Goal: Communication & Community: Ask a question

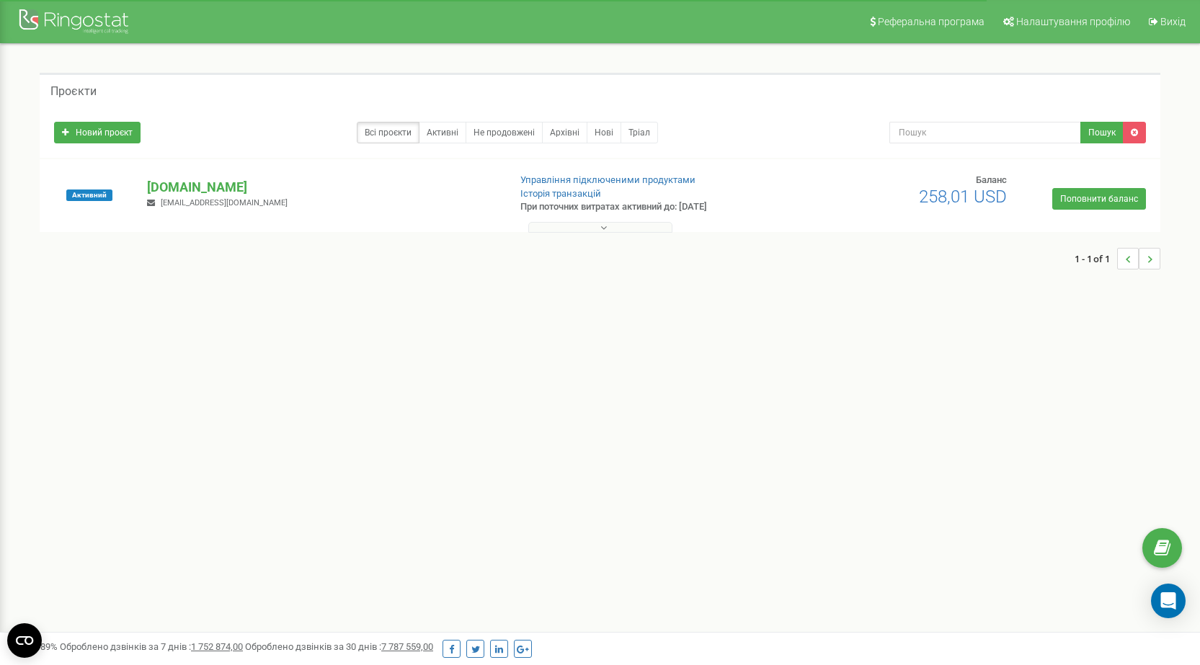
click at [877, 209] on div "Активний orzax.com.ua ceo@orzax.com.ua Управління підключеними продуктами Істор…" at bounding box center [599, 203] width 1113 height 58
click at [273, 196] on div "orzax.com.ua ceo@orzax.com.ua" at bounding box center [321, 194] width 371 height 32
click at [176, 192] on p "[DOMAIN_NAME]" at bounding box center [321, 187] width 349 height 19
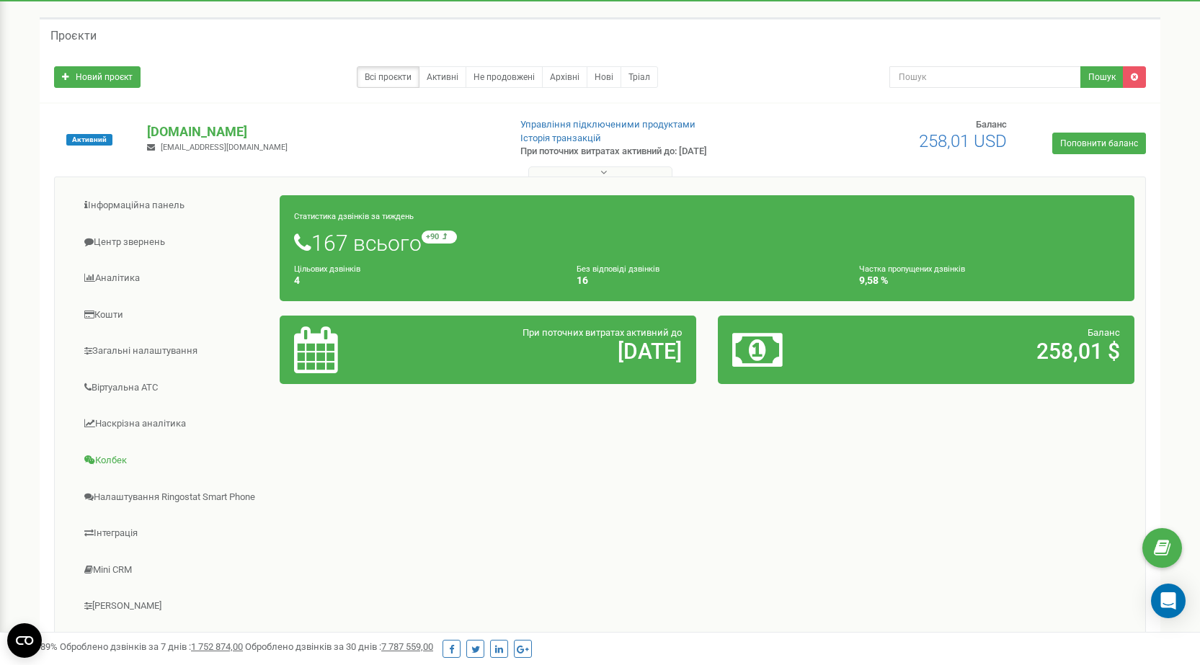
scroll to position [200, 0]
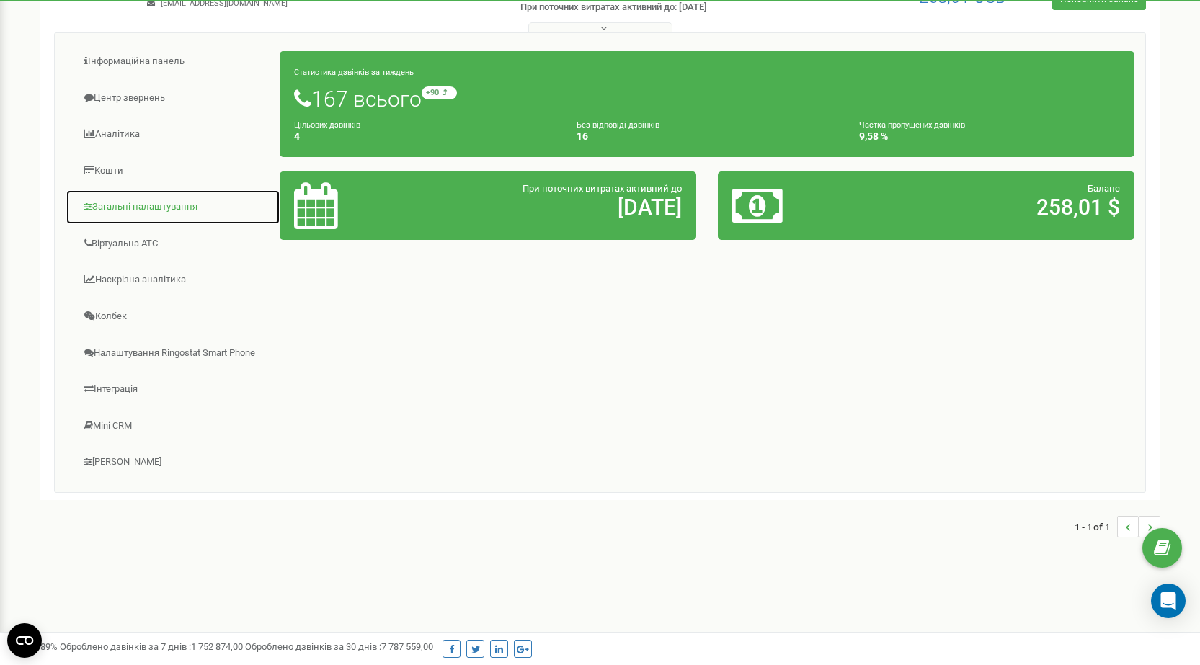
click at [109, 207] on link "Загальні налаштування" at bounding box center [173, 206] width 215 height 35
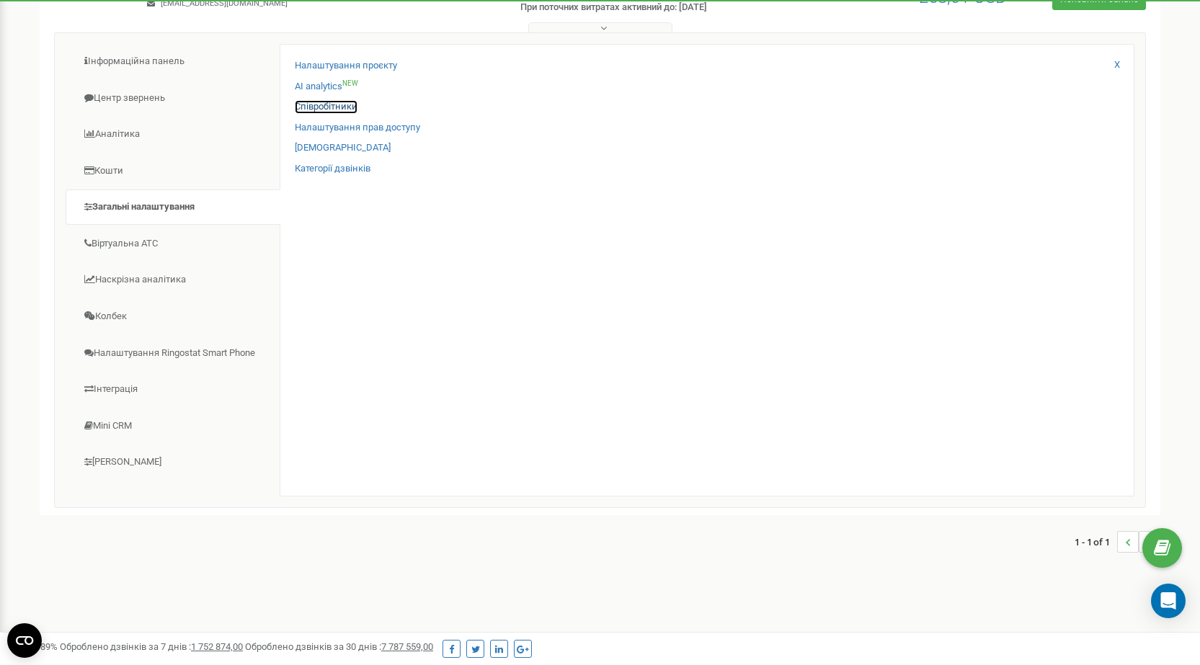
click at [344, 101] on link "Співробітники" at bounding box center [326, 107] width 63 height 14
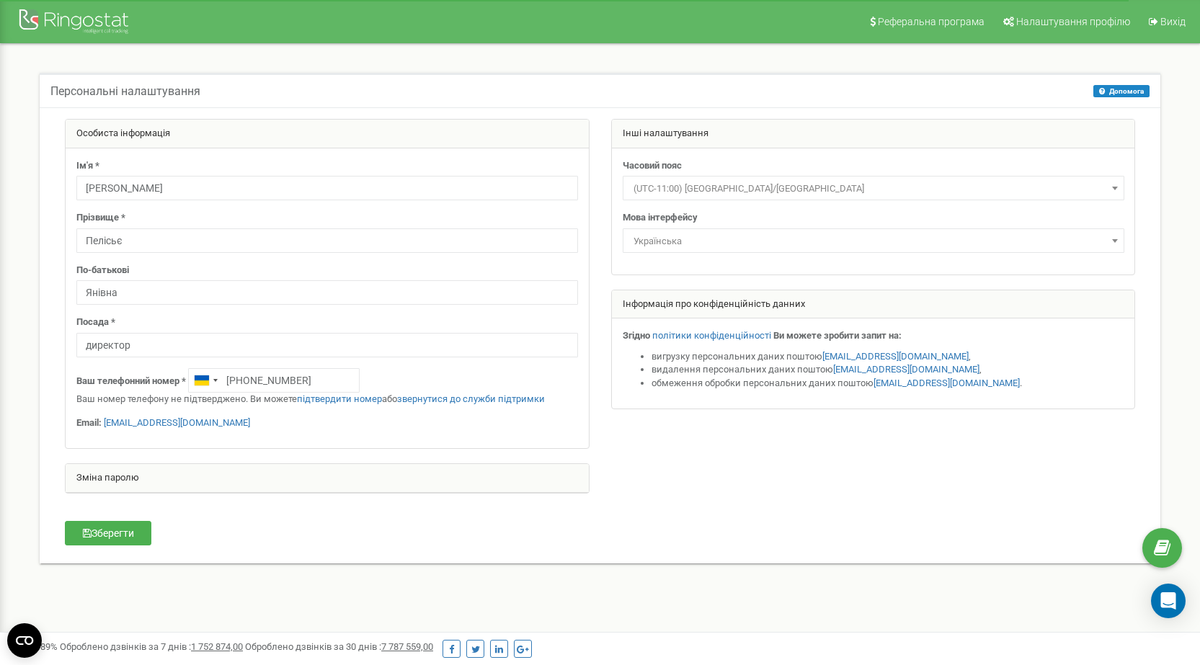
click at [385, 646] on span "Оброблено дзвінків за 30 днів : 7 787 559,00" at bounding box center [339, 646] width 188 height 11
click at [1172, 9] on link "Вихід" at bounding box center [1165, 21] width 53 height 43
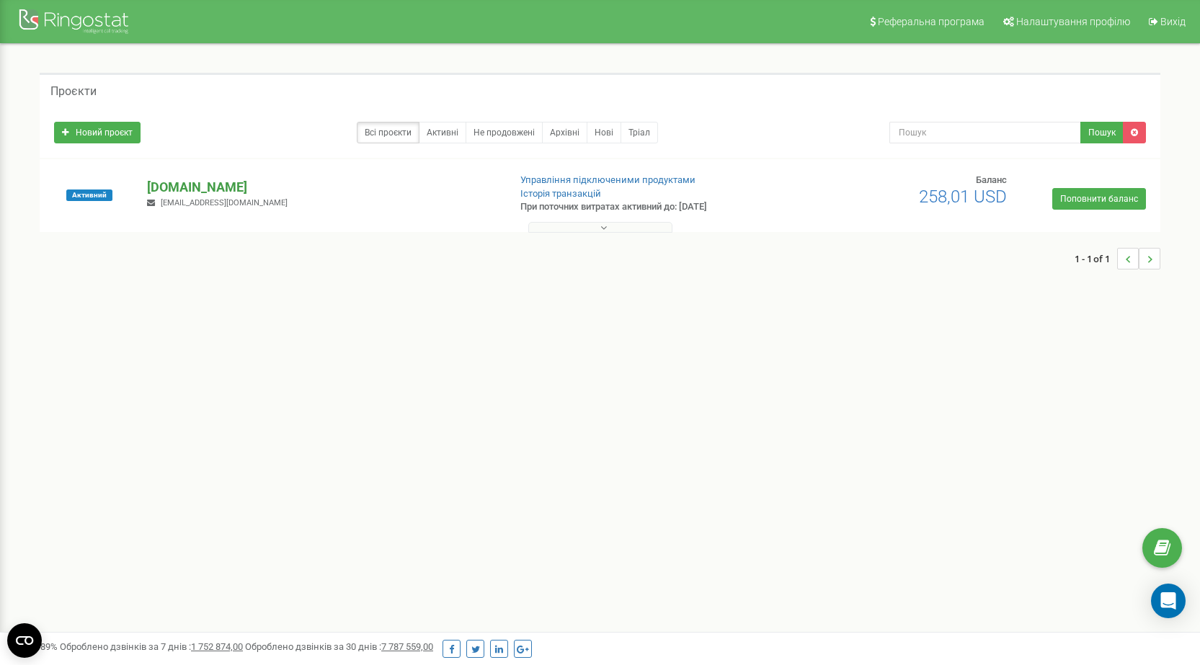
click at [200, 192] on p "[DOMAIN_NAME]" at bounding box center [321, 187] width 349 height 19
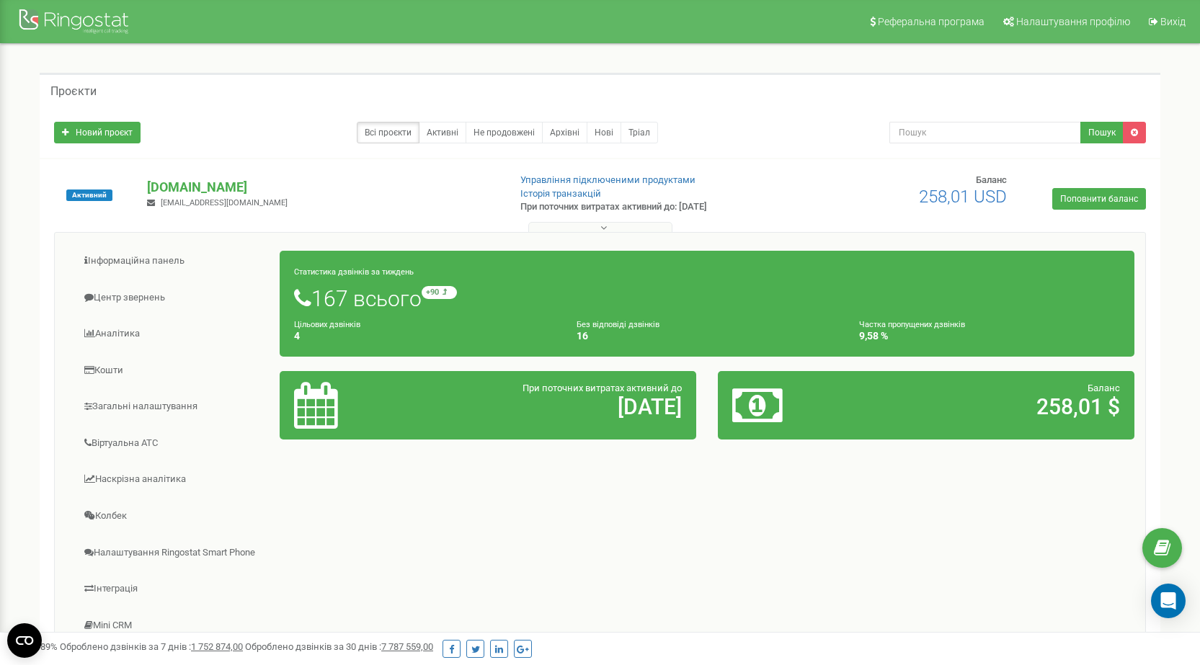
click at [463, 148] on div "Новий проєкт Всі проєкти Активні Не продовжені Архівні Нові Тріал Пошук" at bounding box center [600, 132] width 1120 height 50
click at [448, 140] on link "Активні" at bounding box center [443, 133] width 48 height 22
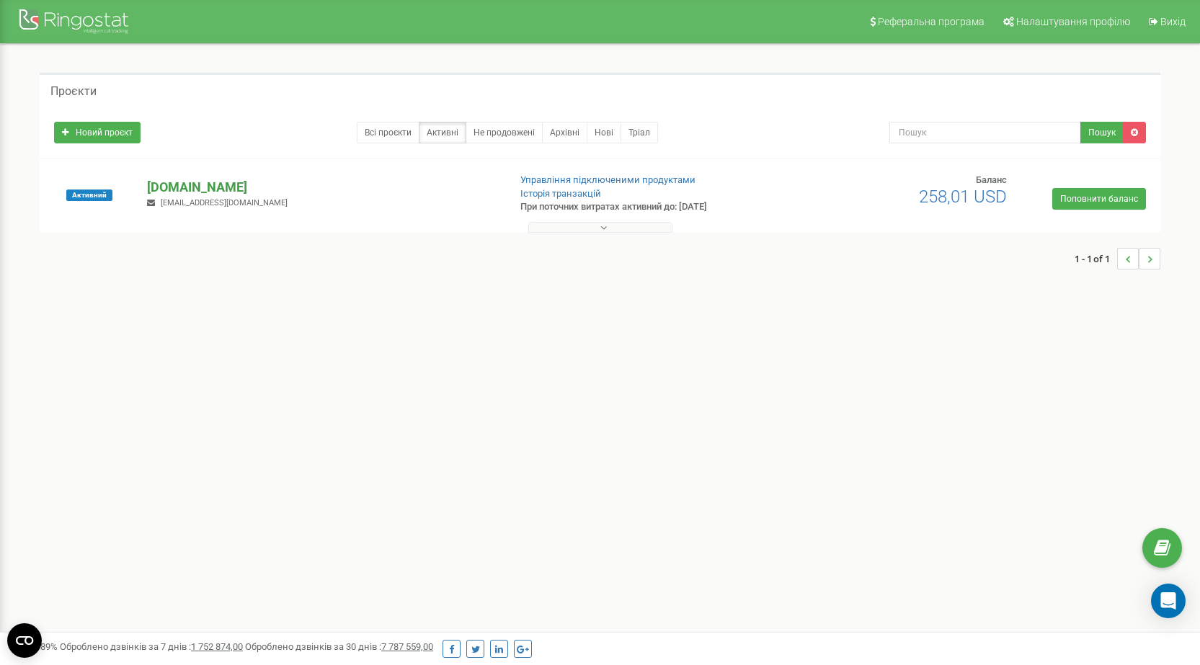
click at [215, 187] on p "[DOMAIN_NAME]" at bounding box center [321, 187] width 349 height 19
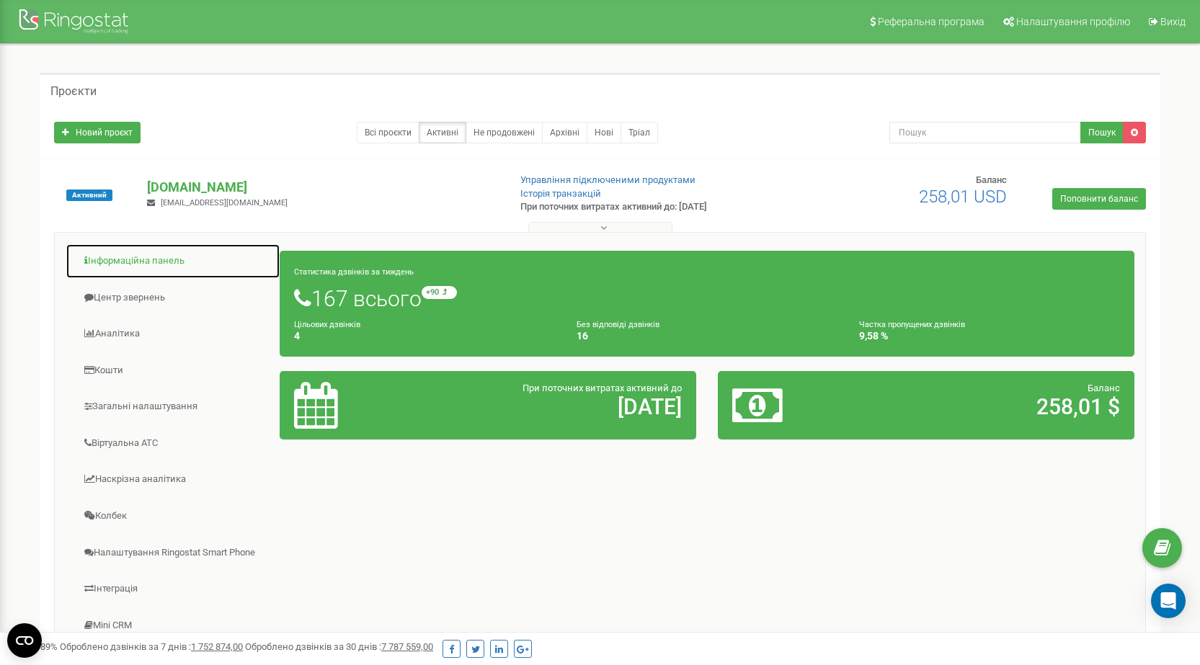
click at [147, 264] on link "Інформаційна панель" at bounding box center [173, 261] width 215 height 35
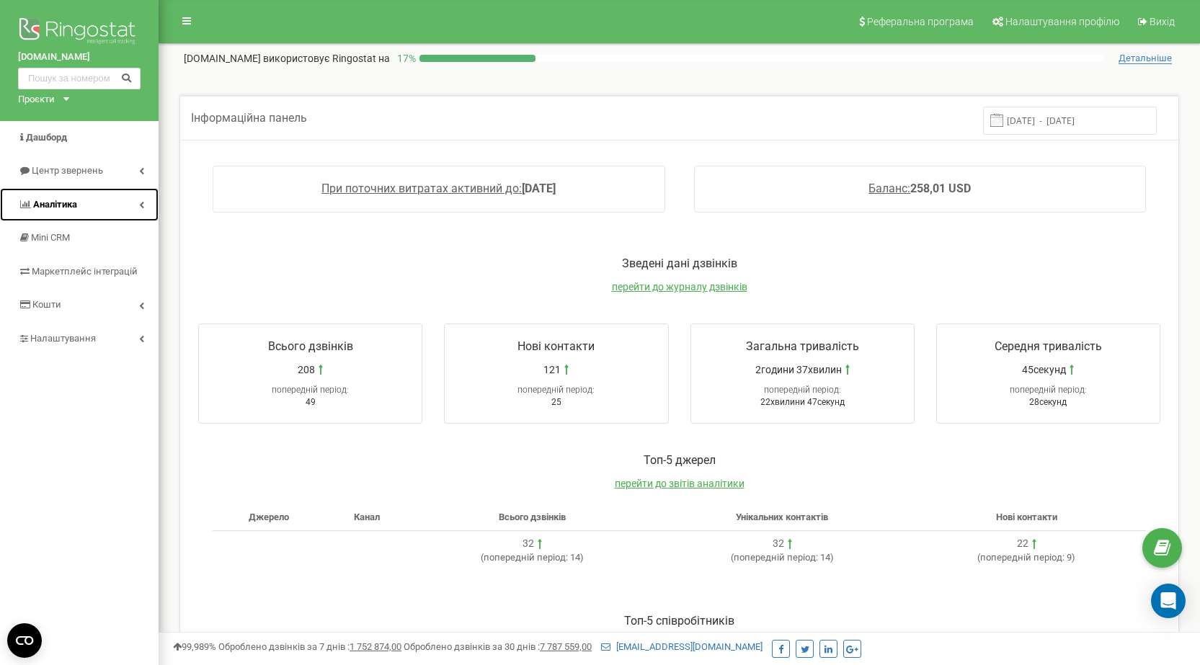
click at [118, 199] on link "Аналiтика" at bounding box center [79, 205] width 159 height 34
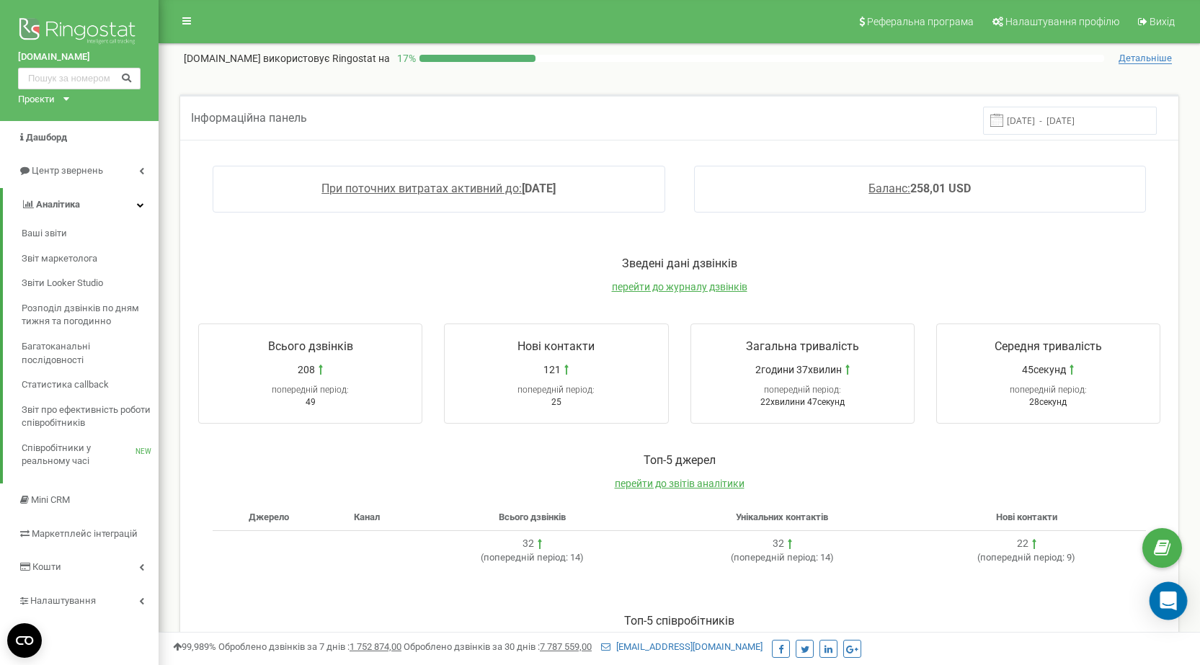
click at [1164, 599] on icon "Open Intercom Messenger" at bounding box center [1167, 601] width 17 height 19
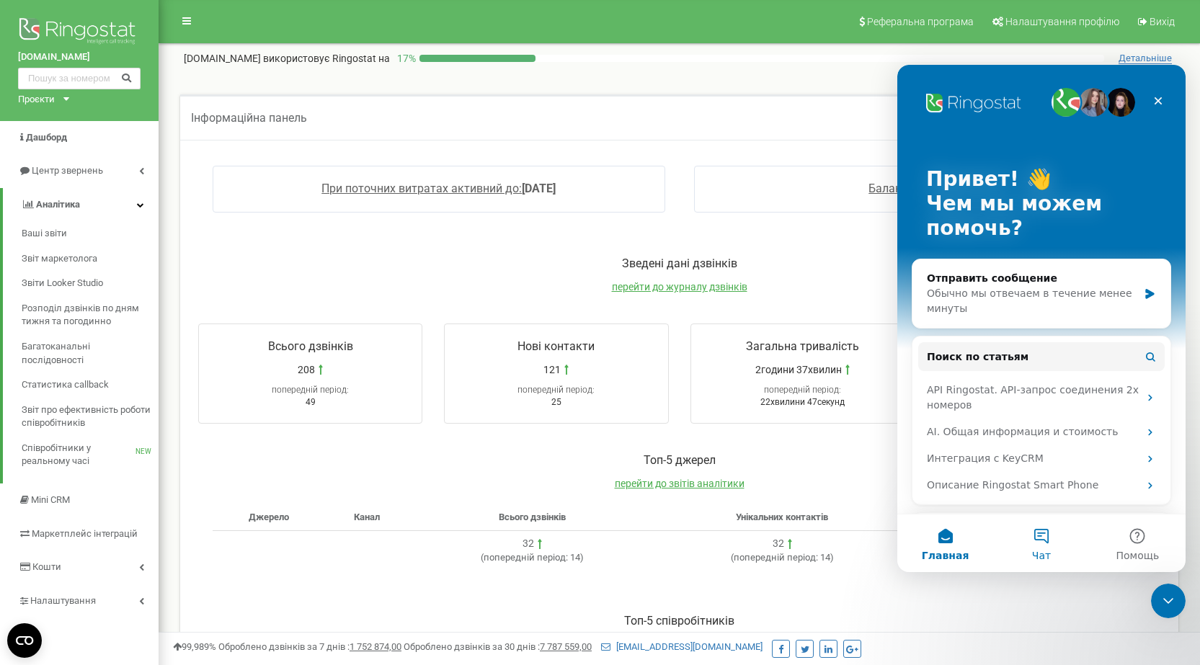
click at [1036, 544] on button "Чат" at bounding box center [1041, 543] width 96 height 58
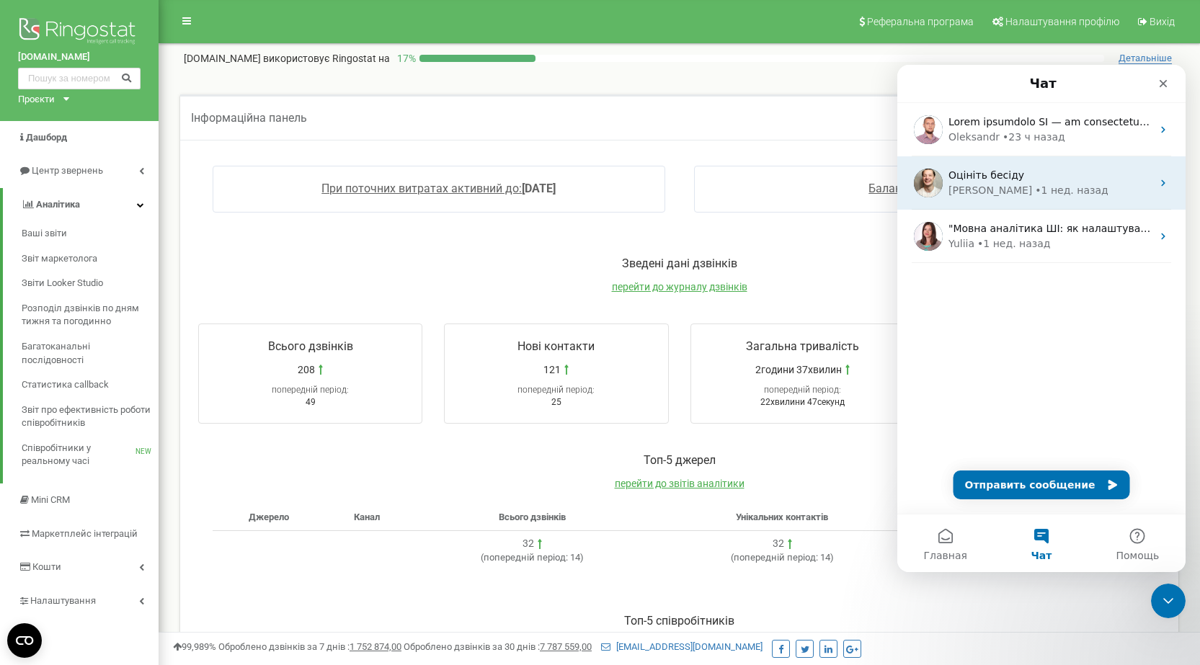
click at [1030, 174] on div "Оцініть бесіду" at bounding box center [1049, 175] width 203 height 15
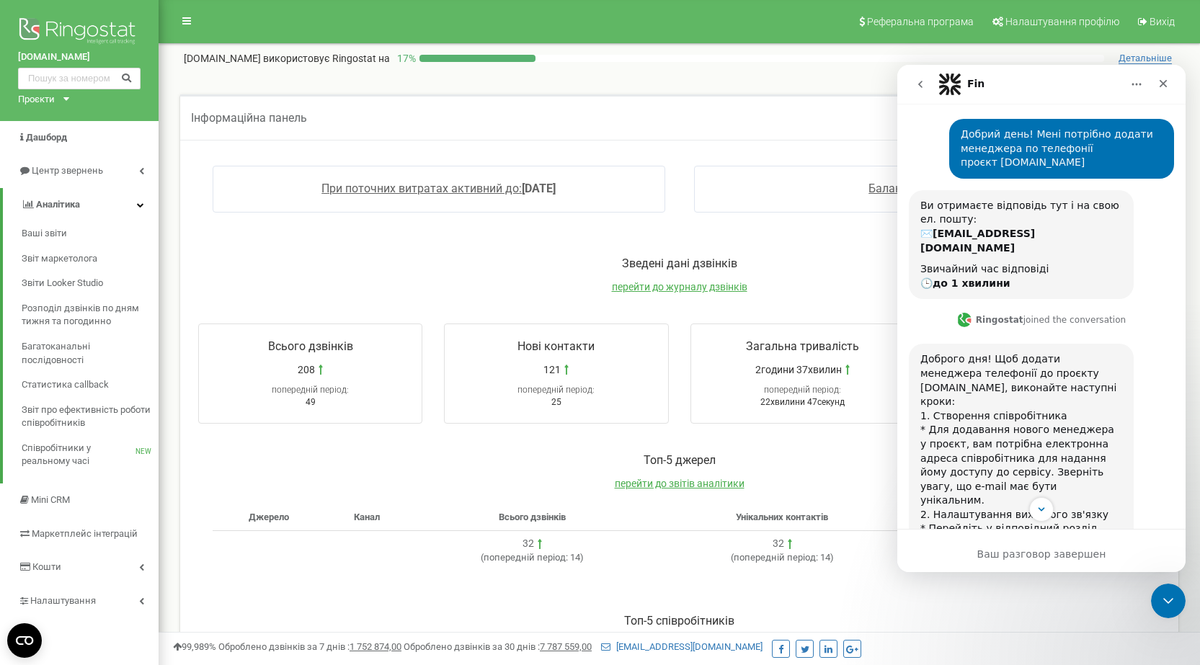
scroll to position [216, 0]
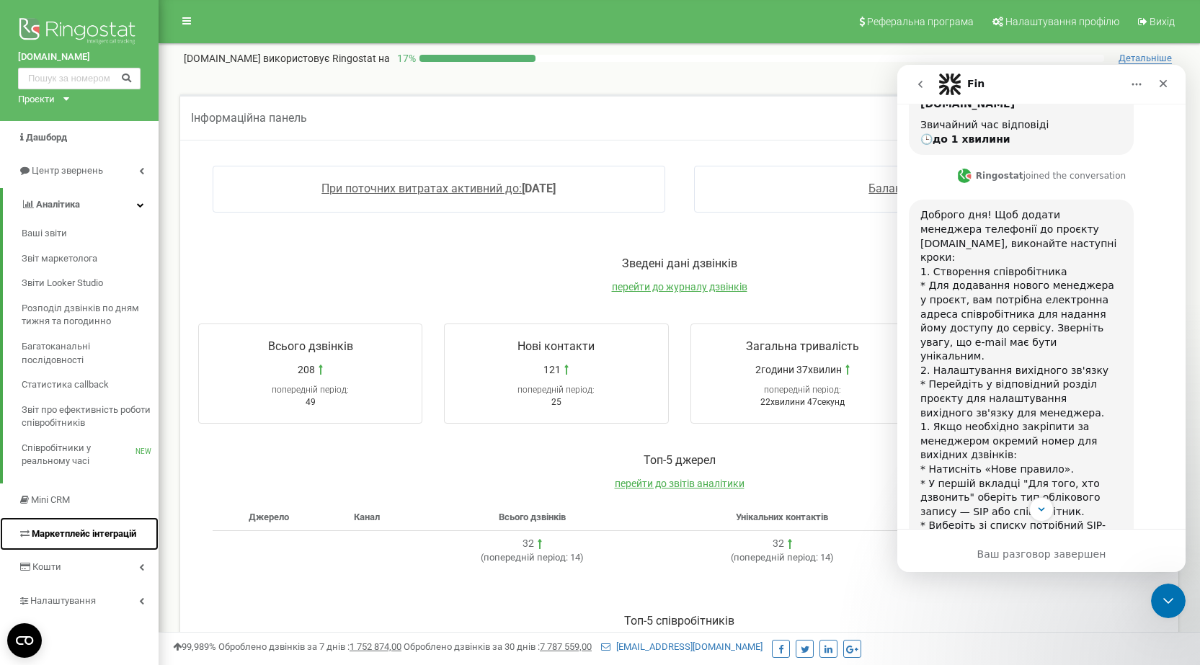
click at [131, 524] on link "Маркетплейс інтеграцій" at bounding box center [79, 534] width 159 height 34
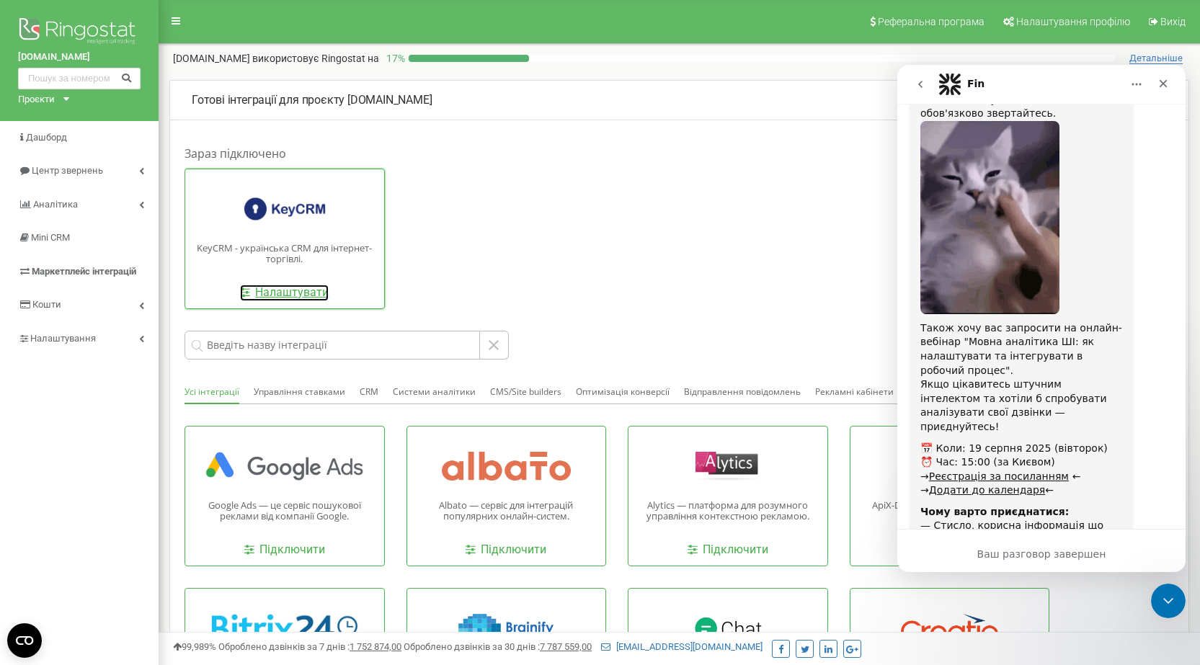
click at [259, 287] on link "Налаштувати" at bounding box center [284, 293] width 89 height 17
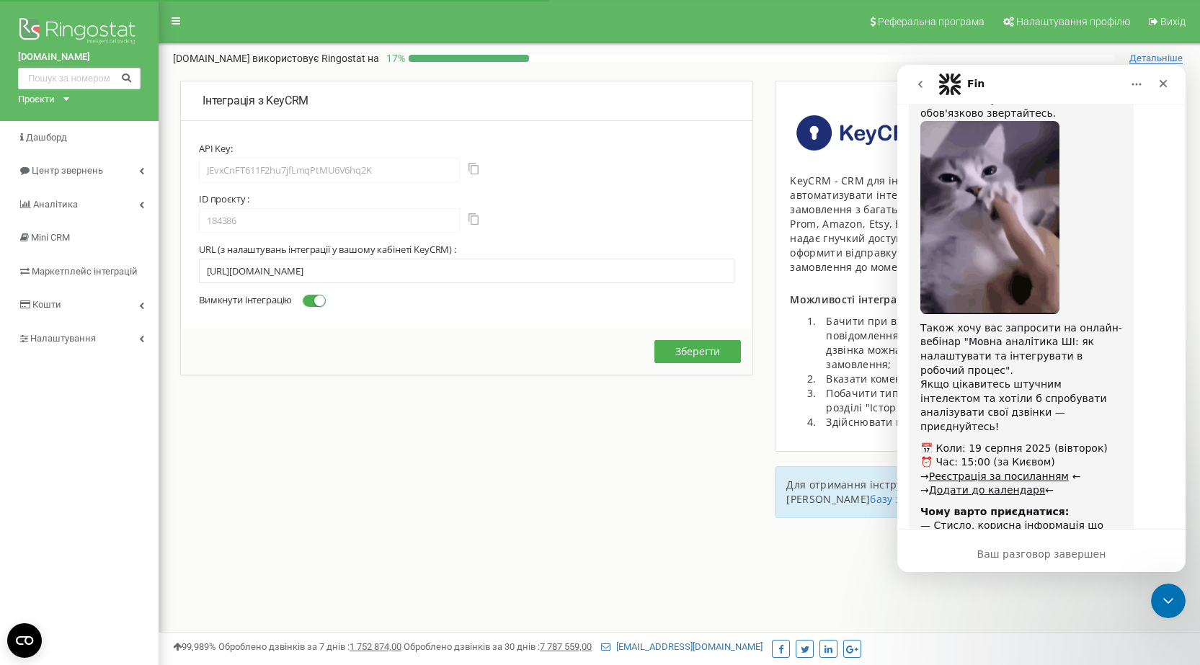
scroll to position [4822, 0]
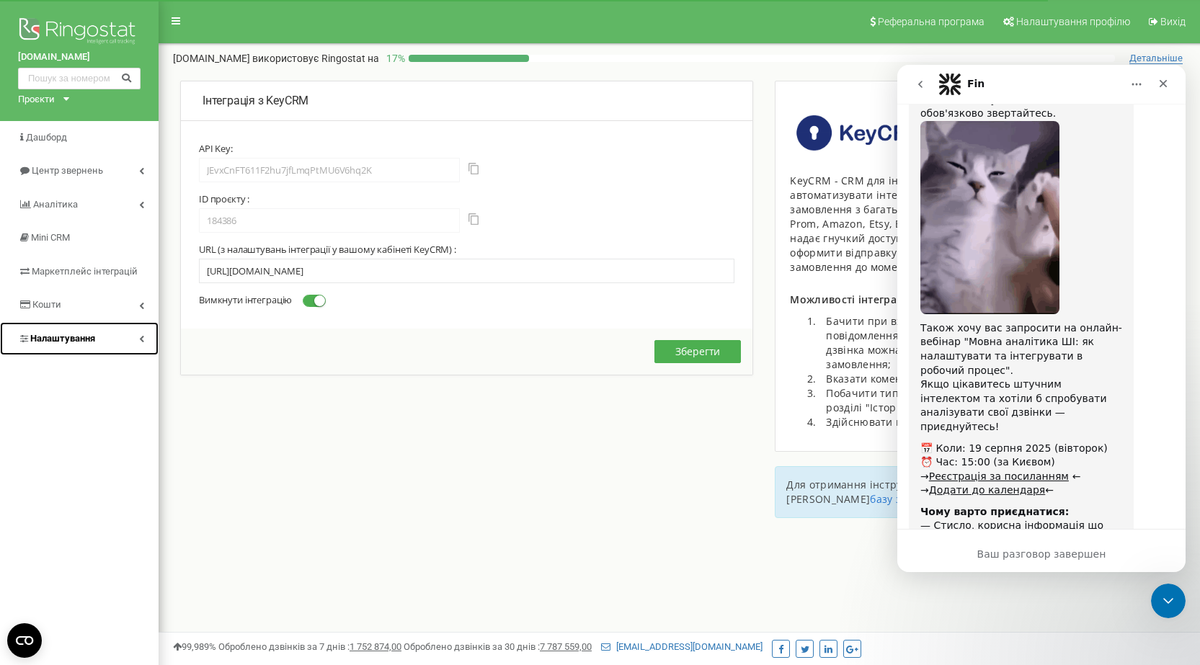
click at [78, 335] on span "Налаштування" at bounding box center [62, 338] width 65 height 11
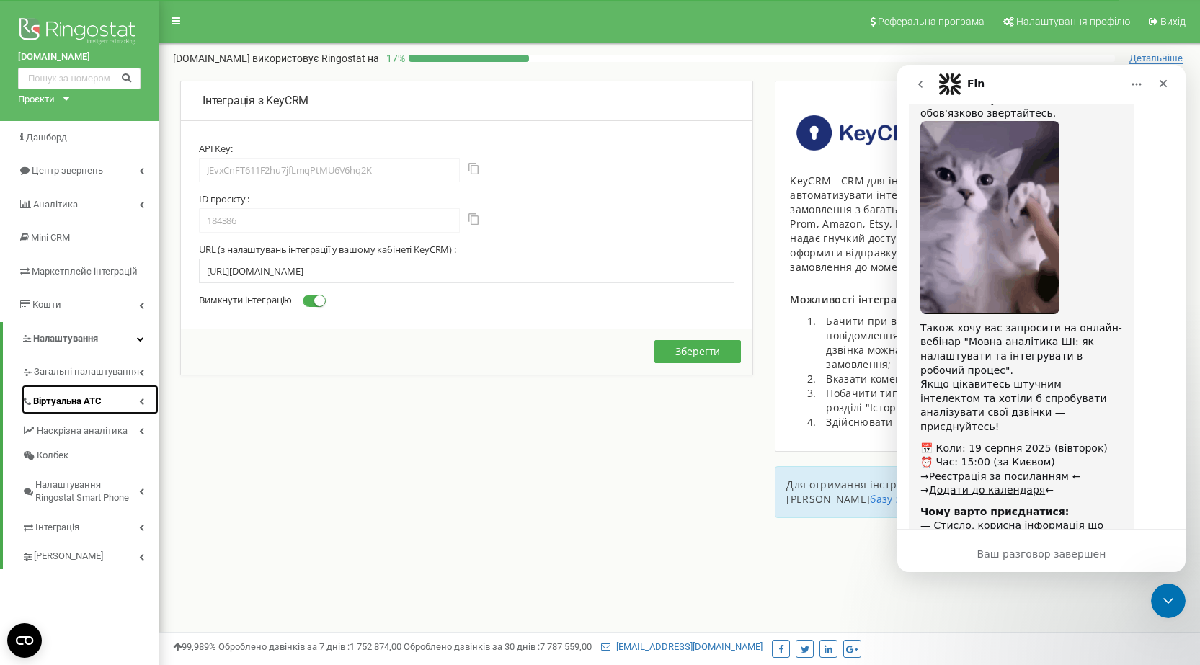
click at [87, 408] on span "Віртуальна АТС" at bounding box center [67, 402] width 68 height 14
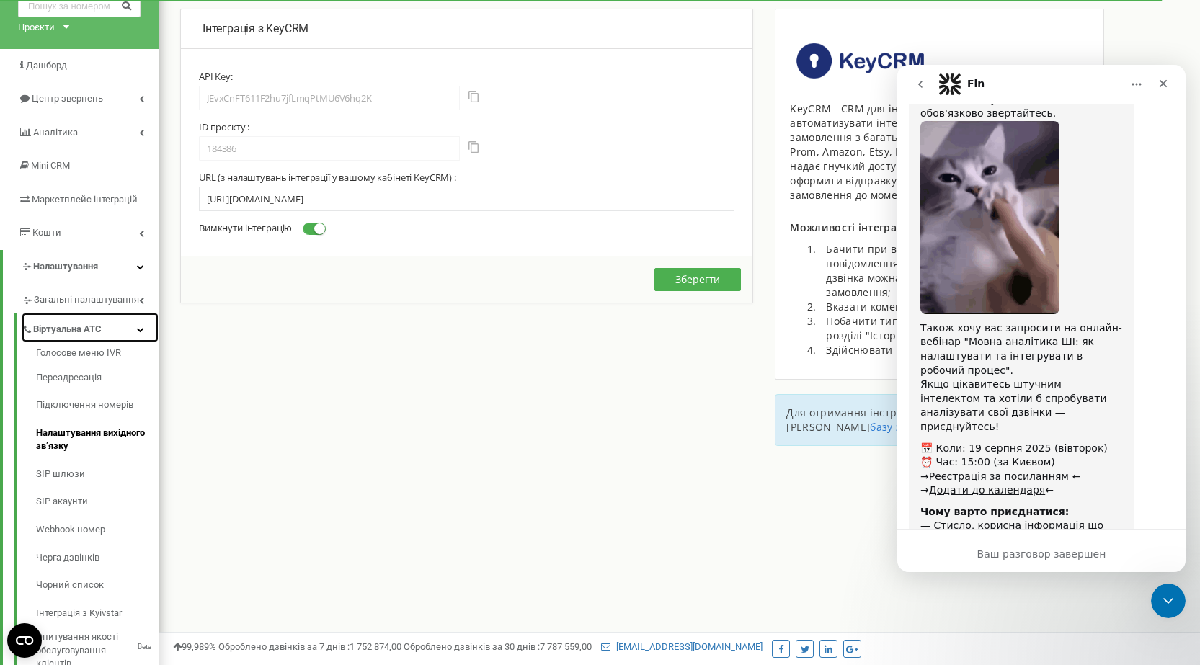
scroll to position [144, 0]
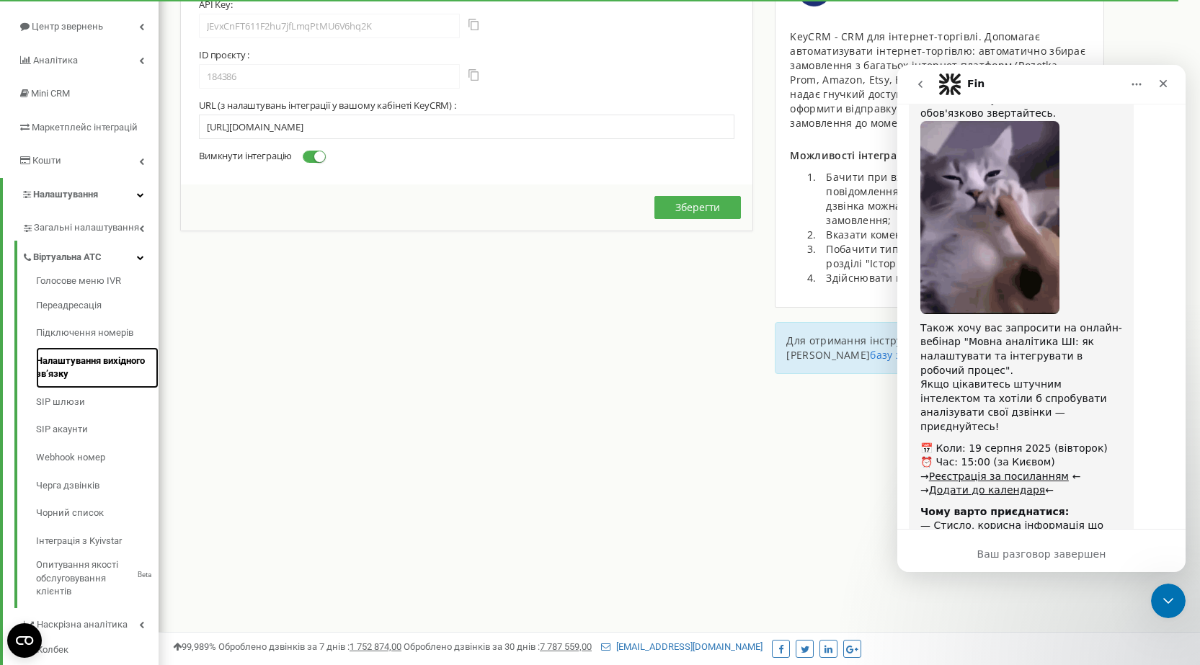
click at [61, 364] on link "Налаштування вихідного зв’язку" at bounding box center [97, 367] width 122 height 41
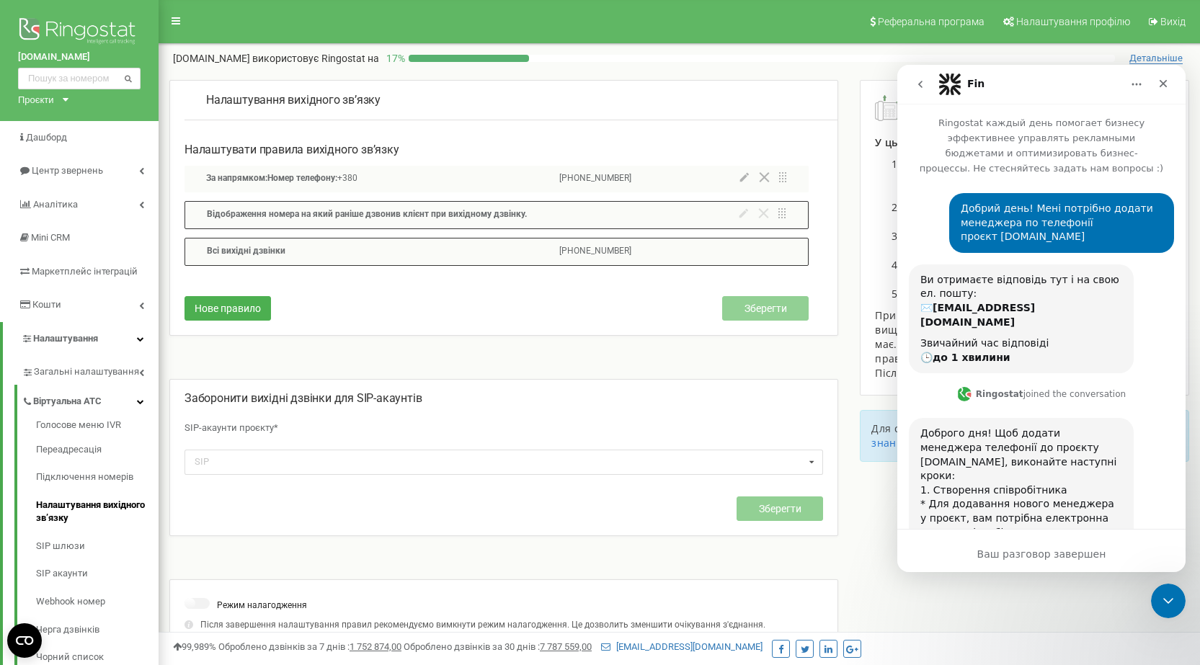
scroll to position [4822, 0]
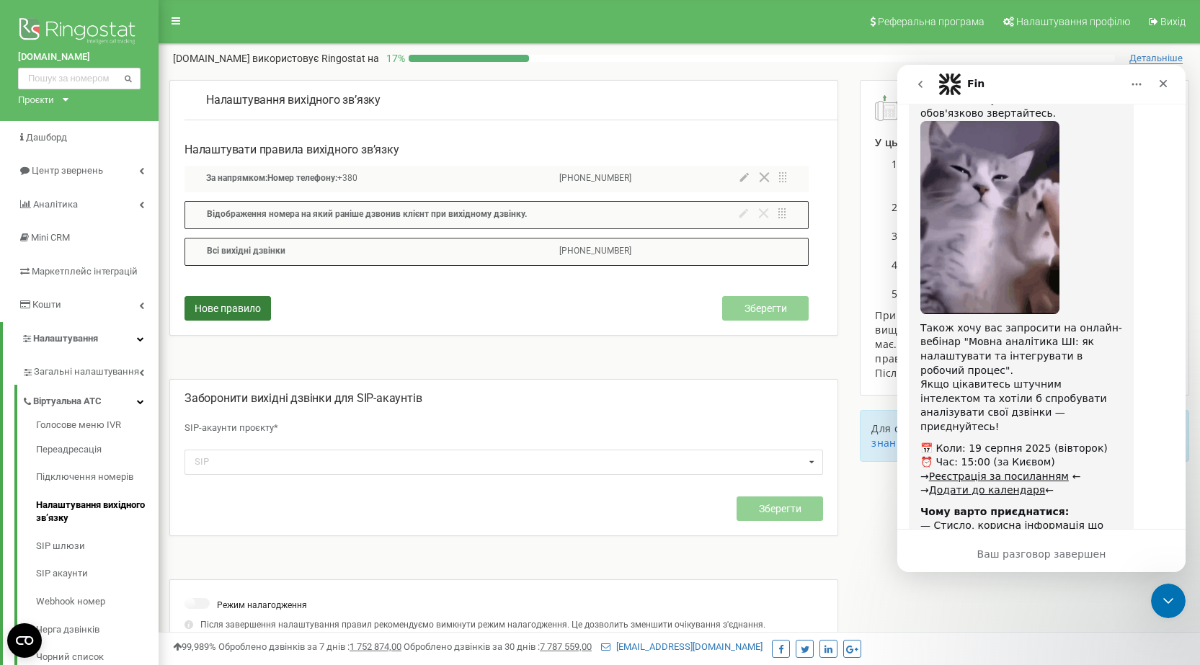
click at [242, 320] on button "Нове правило" at bounding box center [227, 308] width 86 height 24
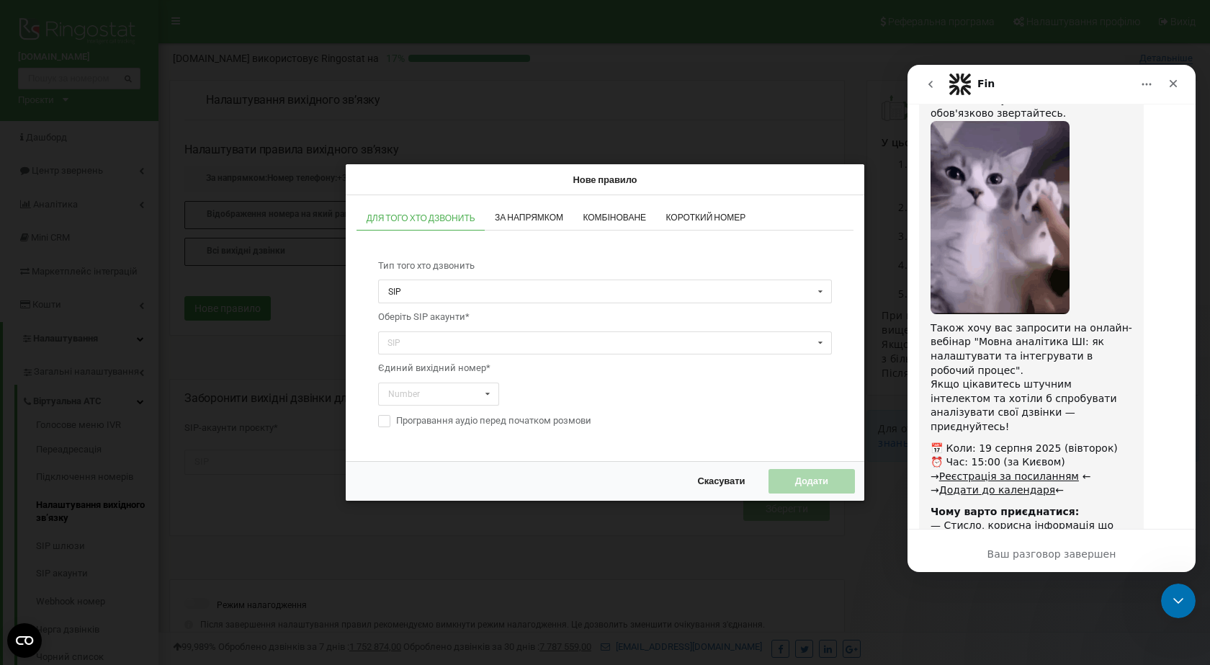
click at [251, 360] on div "Нове правило Для того хто дзвонить За напрямком Комбіноване Короткий номер Тип …" at bounding box center [605, 332] width 1210 height 665
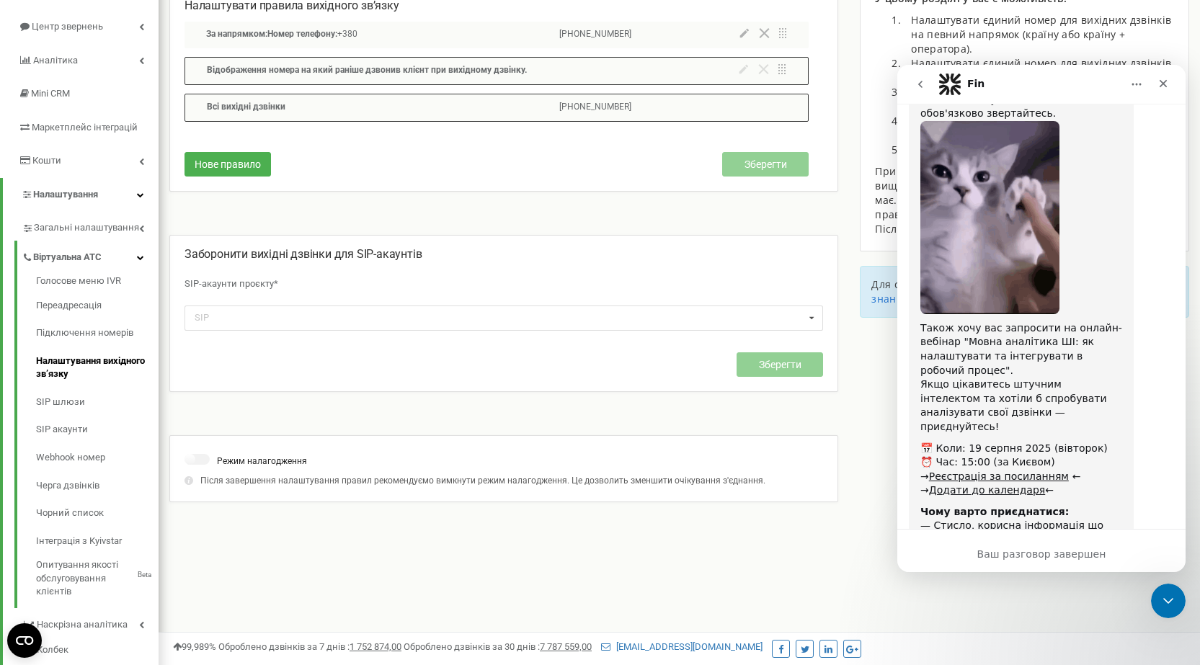
scroll to position [278, 0]
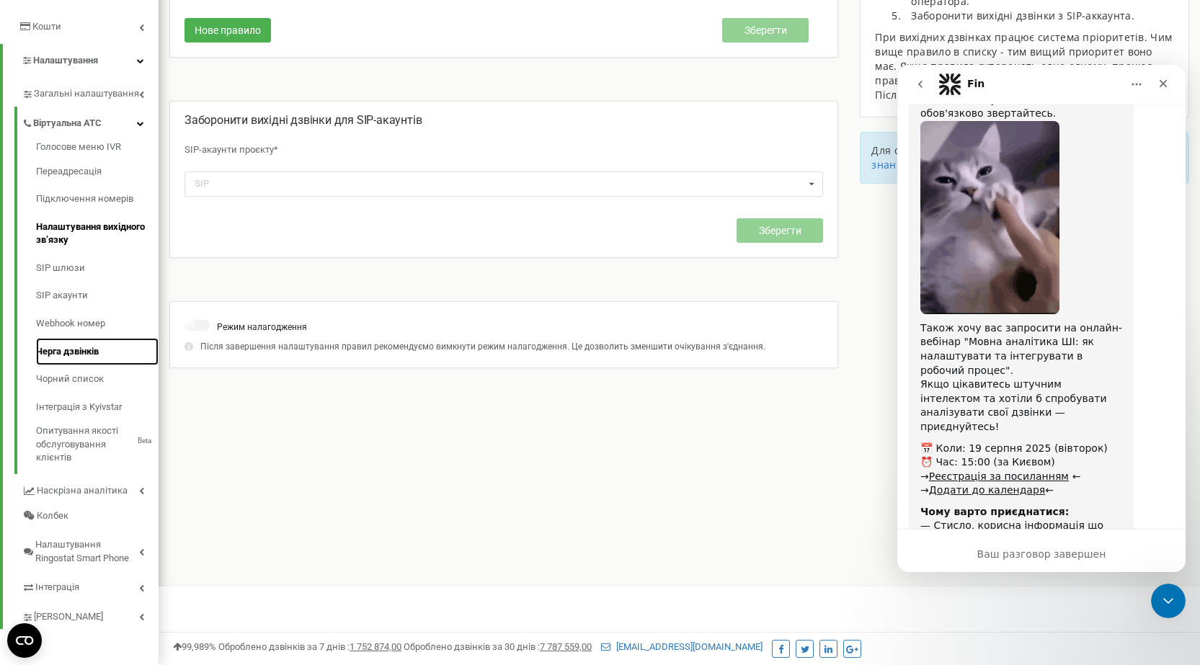
click at [60, 351] on link "Черга дзвінків" at bounding box center [97, 352] width 122 height 28
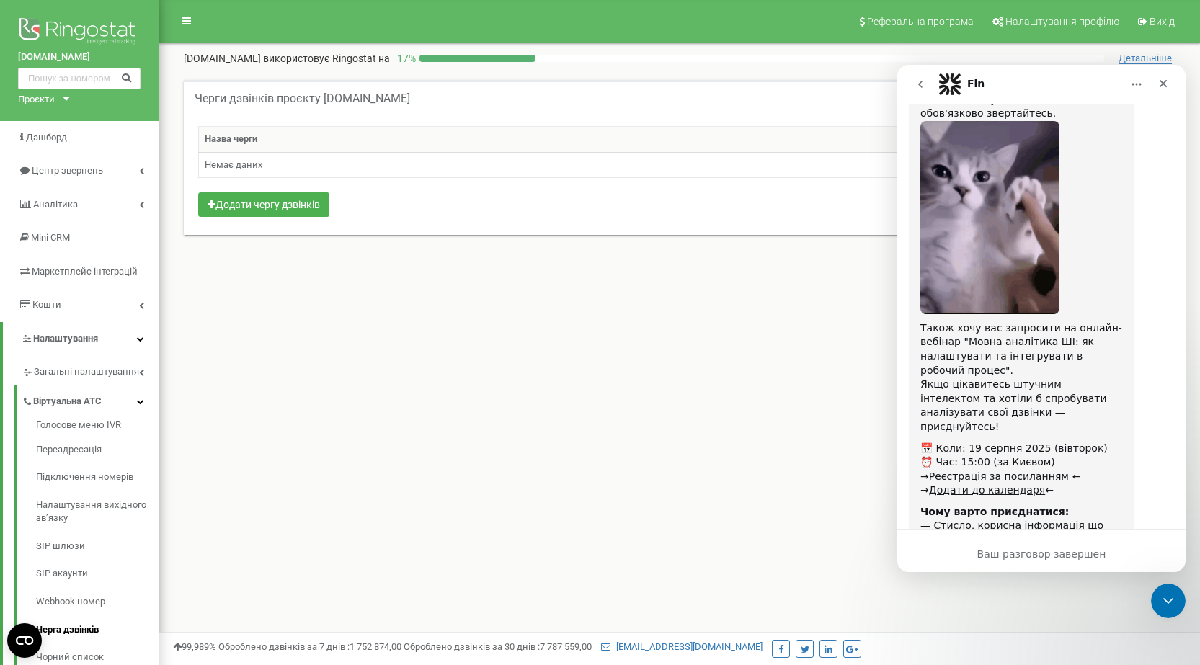
scroll to position [72, 0]
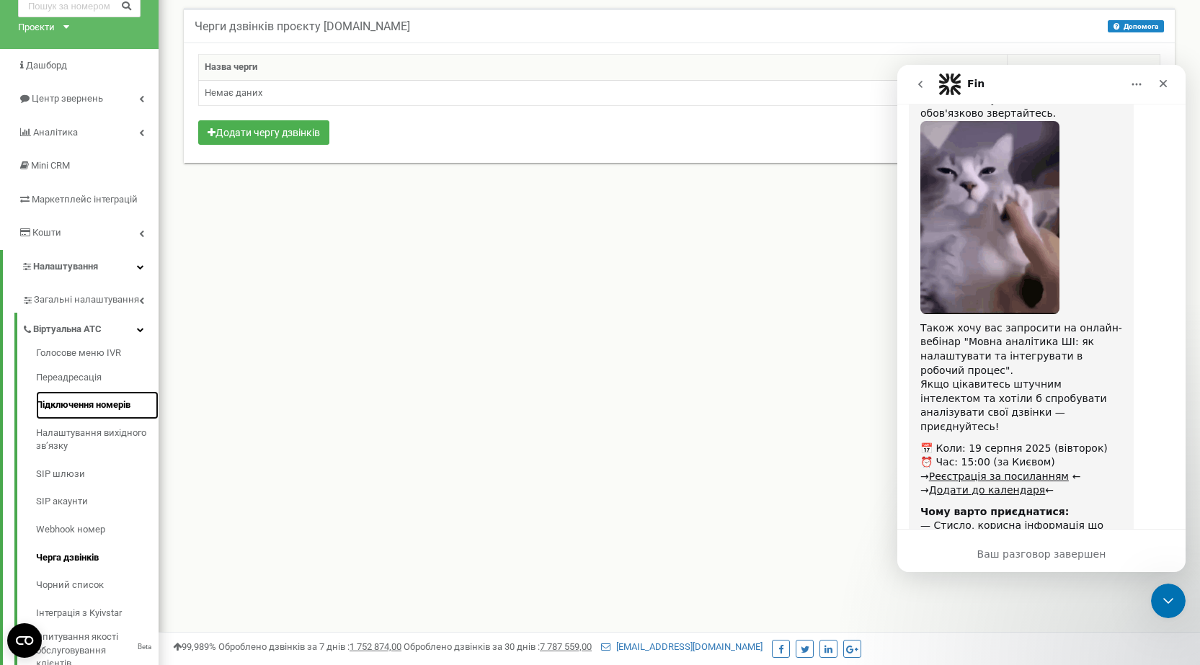
click at [87, 412] on link "Підключення номерів" at bounding box center [97, 405] width 122 height 28
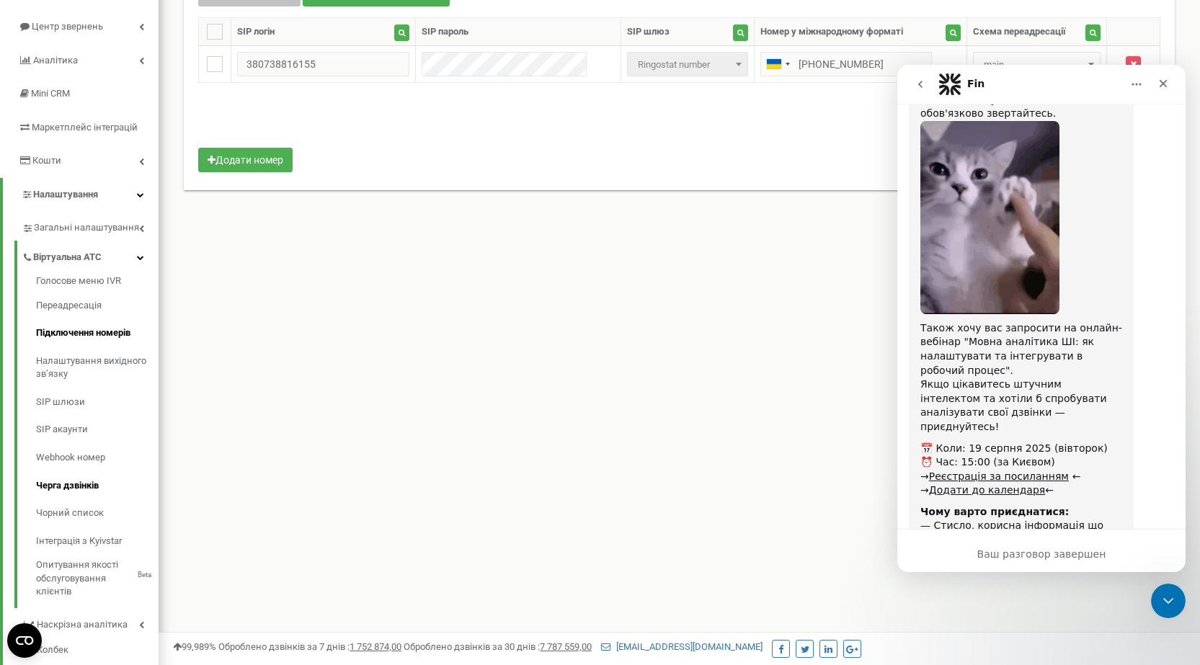
scroll to position [216, 0]
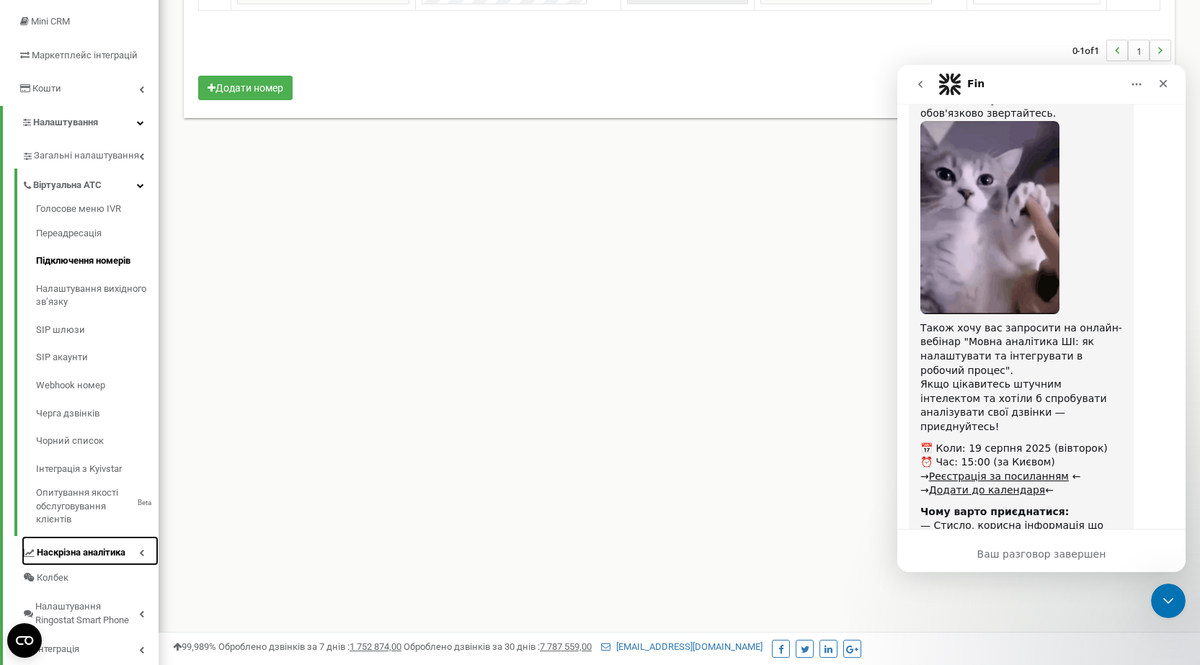
click at [89, 548] on span "Наскрізна аналітика" at bounding box center [81, 553] width 89 height 14
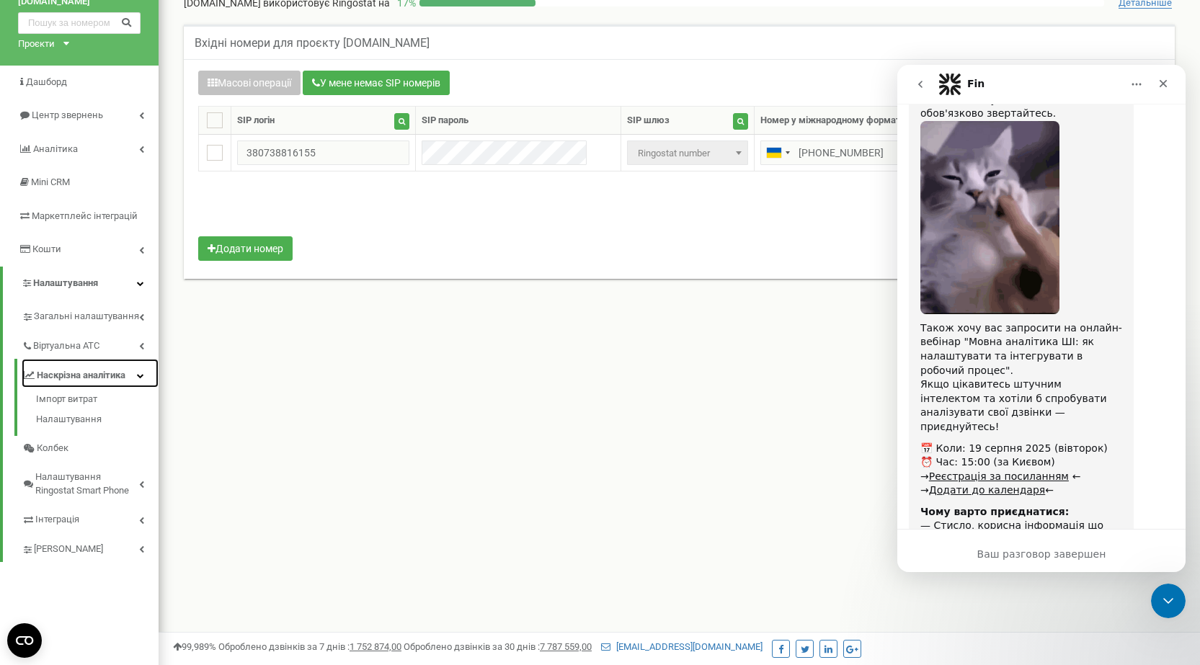
scroll to position [0, 0]
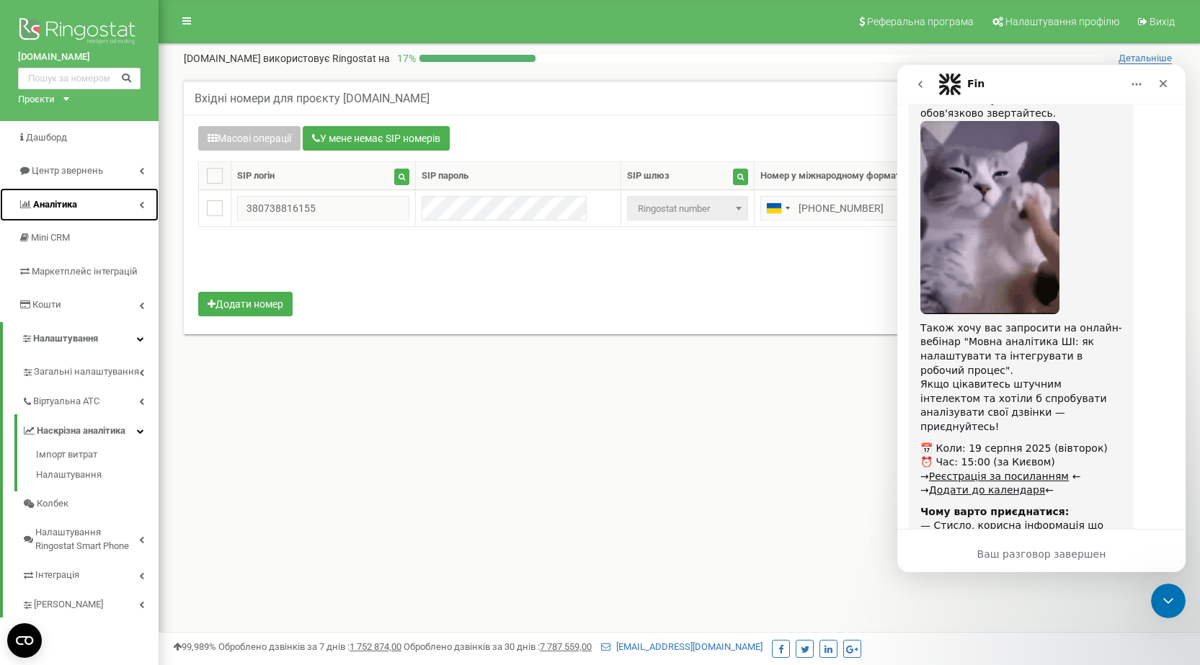
click at [148, 205] on link "Аналiтика" at bounding box center [79, 205] width 159 height 34
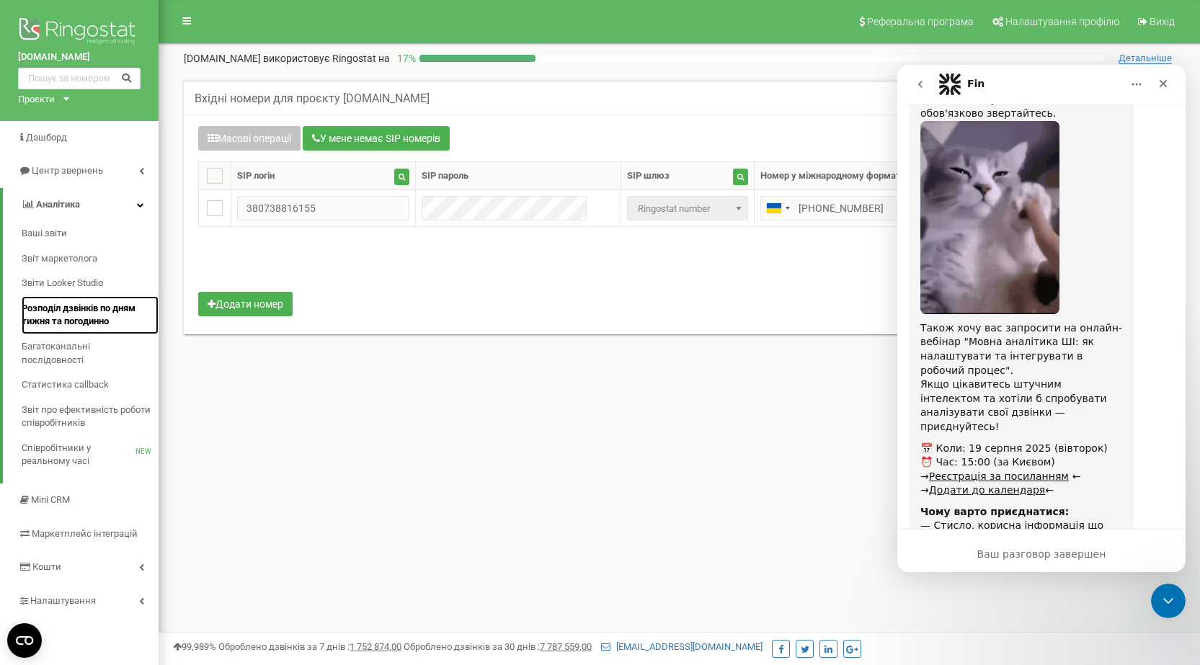
click at [82, 298] on link "Розподіл дзвінків по дням тижня та погодинно" at bounding box center [90, 315] width 137 height 38
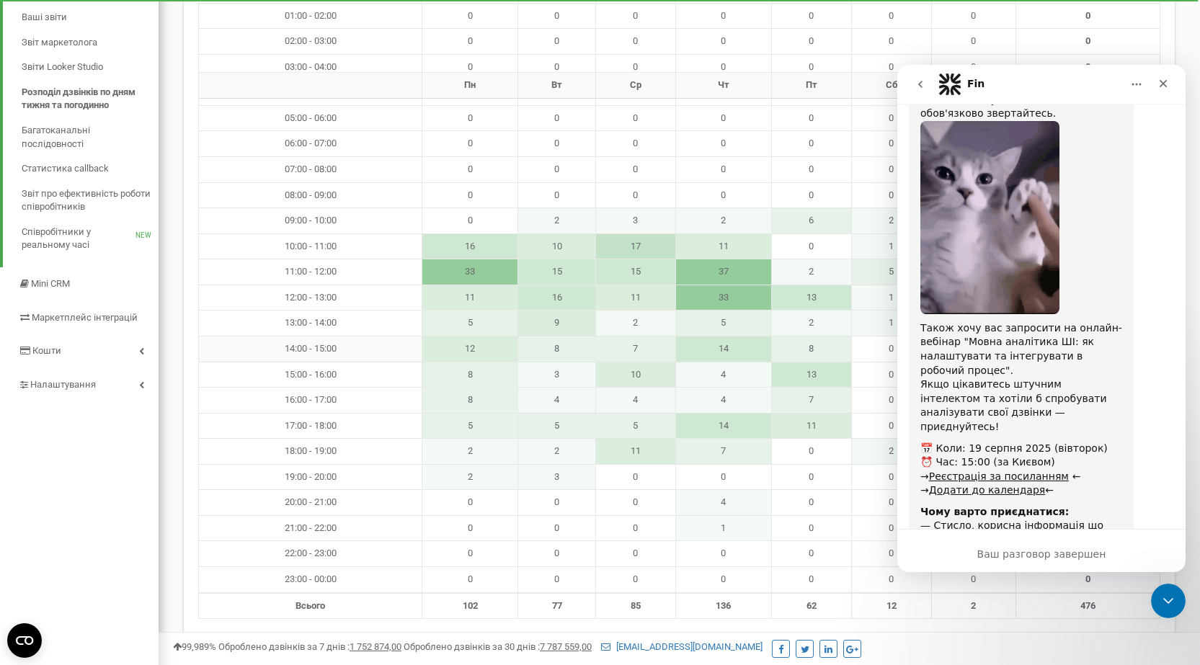
scroll to position [288, 0]
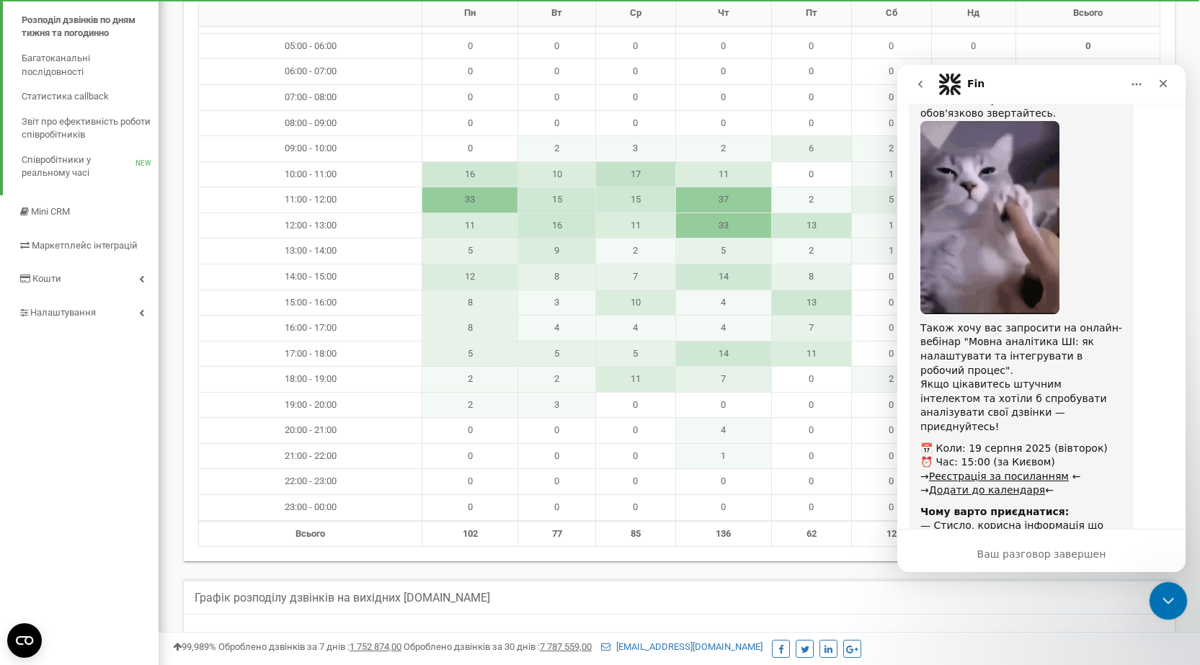
click at [1161, 593] on icon "Закрыть службу сообщений Intercom" at bounding box center [1165, 598] width 17 height 17
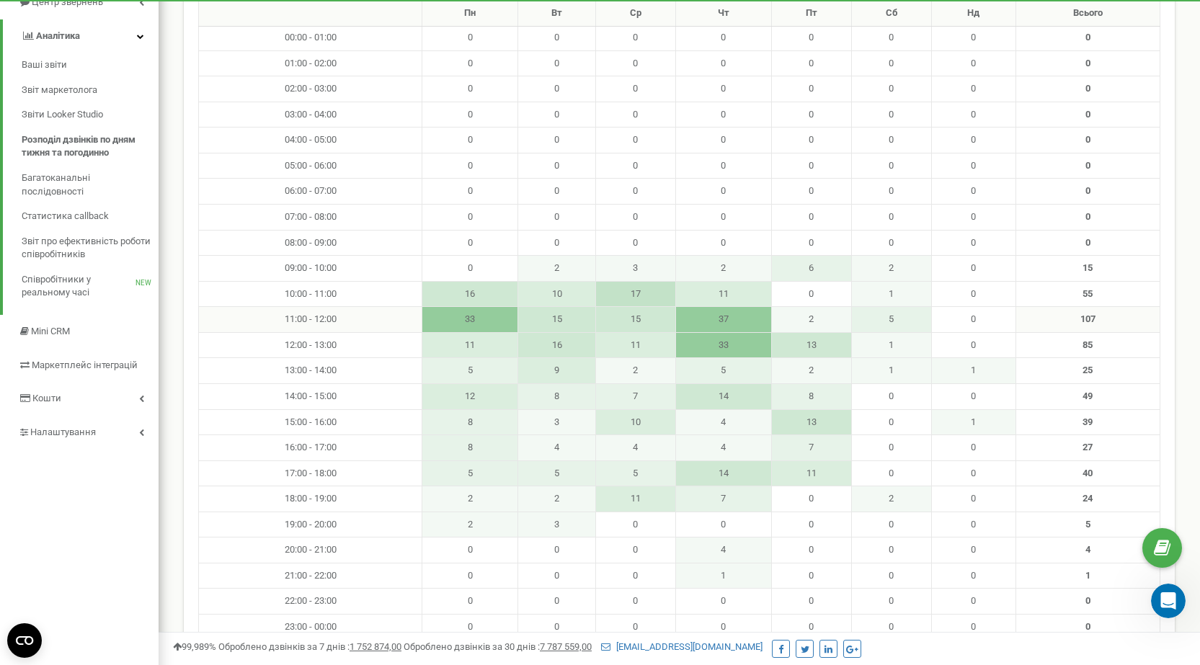
scroll to position [0, 0]
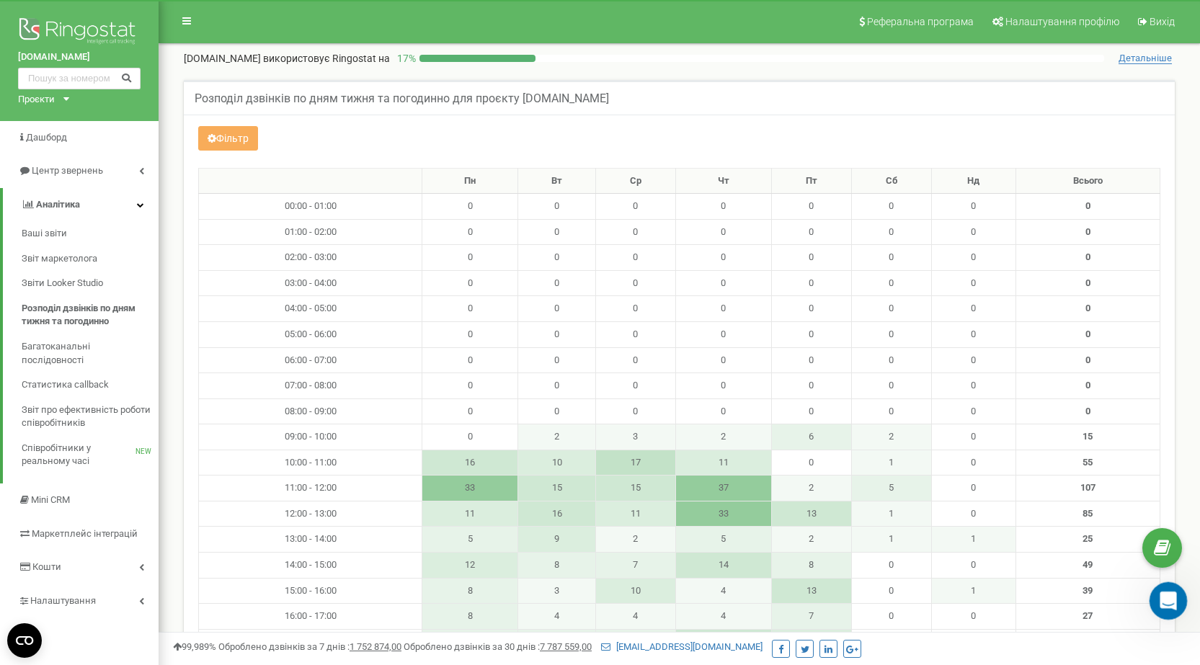
click at [1164, 592] on icon "Открыть службу сообщений Intercom" at bounding box center [1166, 599] width 24 height 24
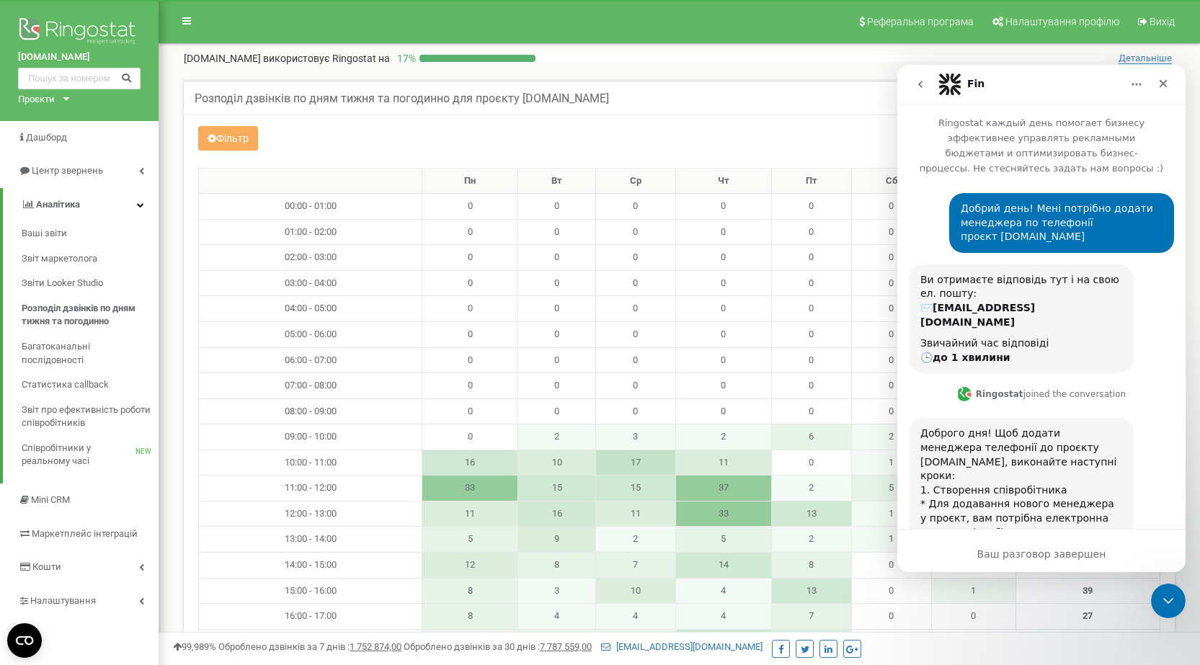
scroll to position [4822, 0]
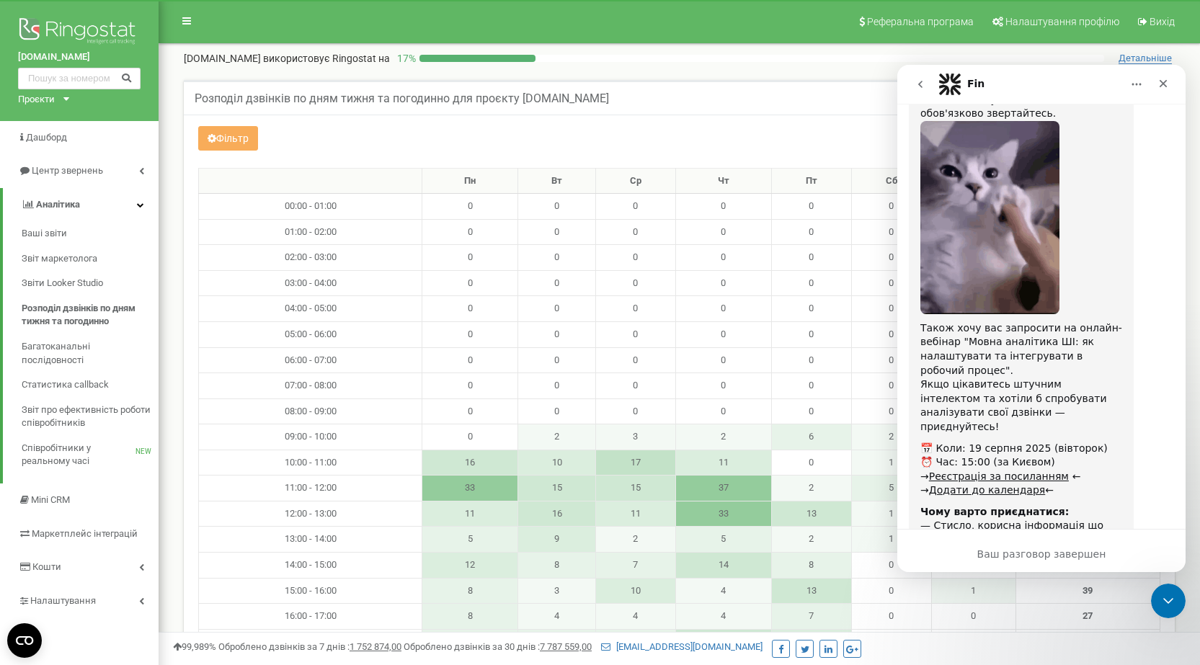
click at [912, 91] on button "go back" at bounding box center [919, 84] width 27 height 27
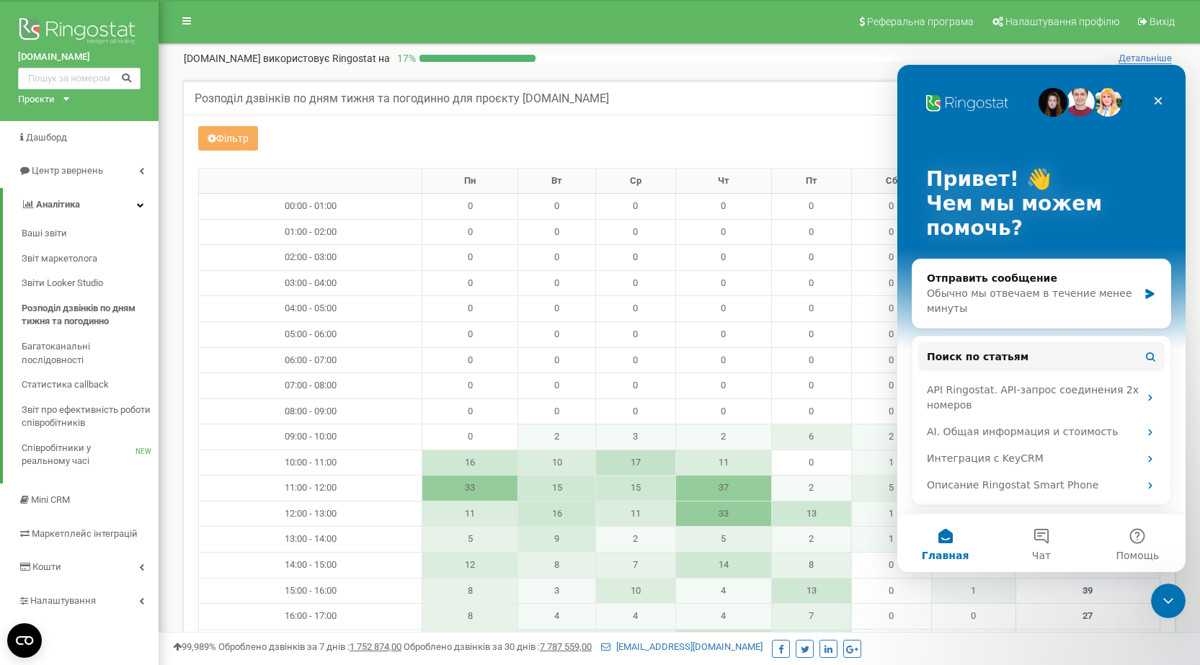
scroll to position [0, 0]
click at [1032, 557] on span "Чат" at bounding box center [1041, 555] width 19 height 10
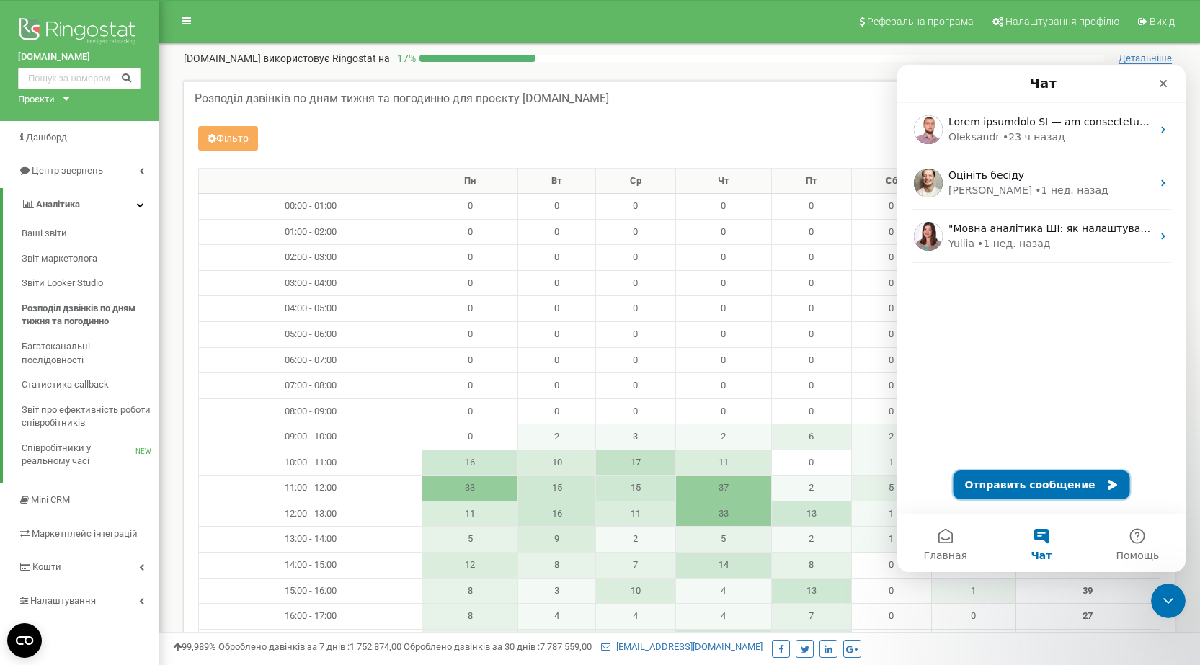
click at [1106, 487] on icon "Мессенджер Intercom" at bounding box center [1112, 485] width 12 height 12
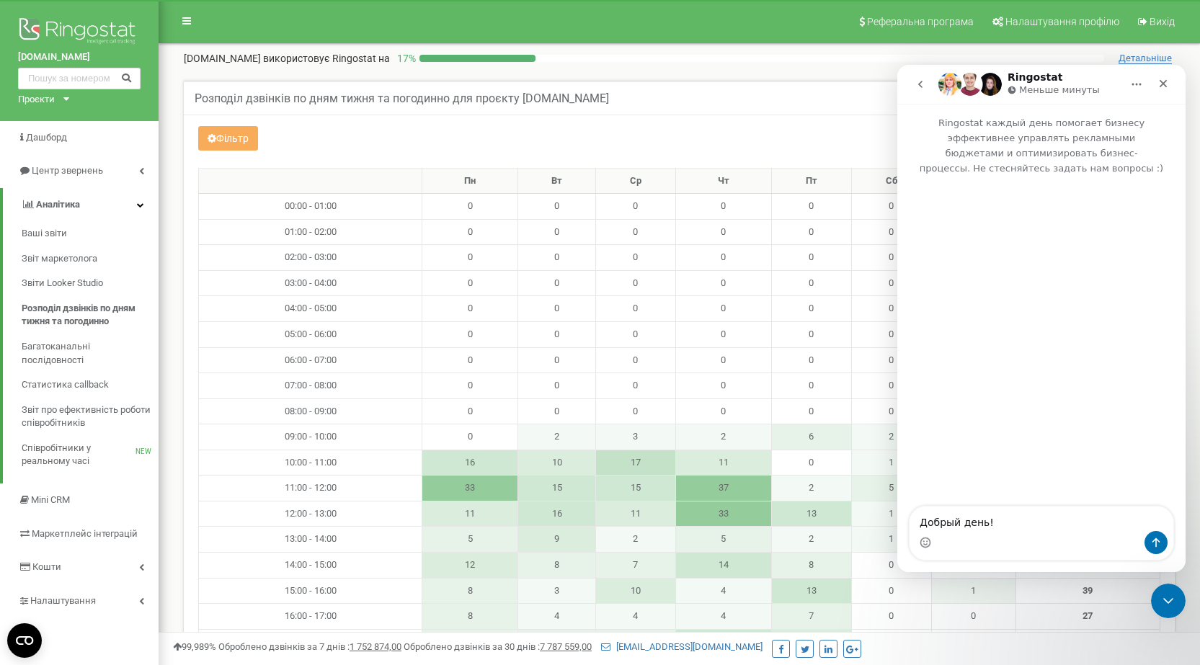
drag, startPoint x: 2107, startPoint y: 90, endPoint x: 920, endPoint y: 272, distance: 1200.6
click at [920, 272] on div "Мессенджер Intercom" at bounding box center [1041, 342] width 288 height 332
click at [996, 531] on div "Мессенджер Intercom" at bounding box center [1041, 542] width 264 height 23
click at [995, 520] on textarea "Добрый день!" at bounding box center [1041, 519] width 264 height 24
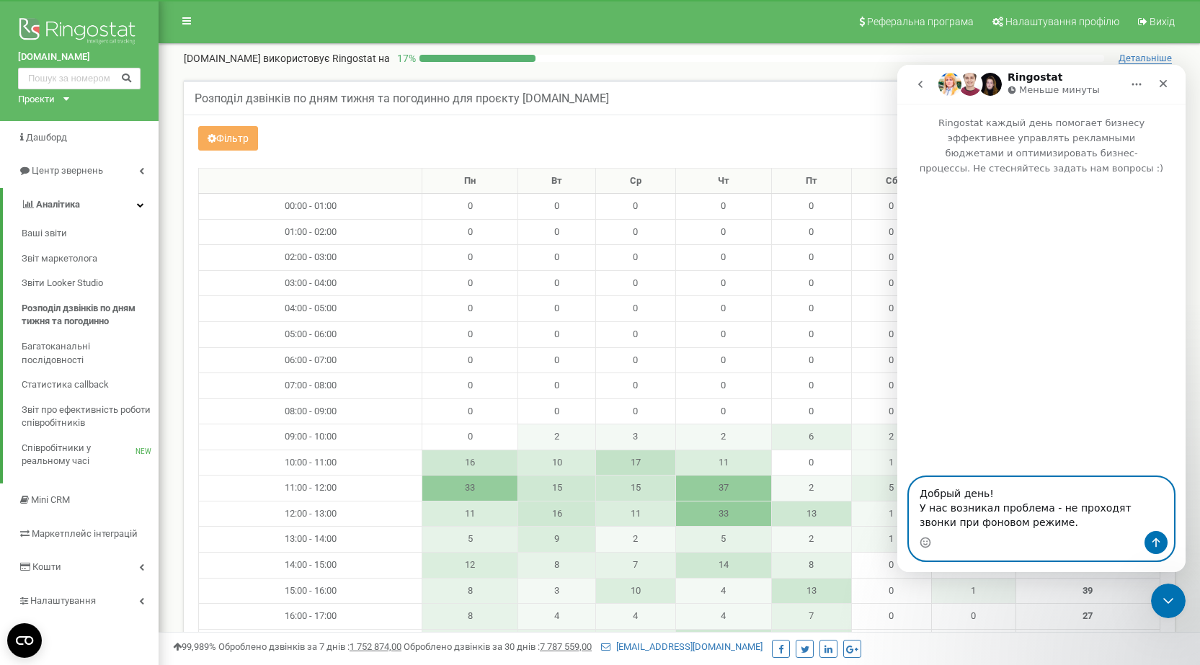
click at [994, 510] on textarea "Добрый день! У нас возникал проблема - не проходят звонки при фоновом режиме." at bounding box center [1041, 504] width 264 height 53
click at [1029, 527] on textarea "Добрый день! У нас возникла проблема - не проходят звонки при фоновом режиме." at bounding box center [1041, 504] width 264 height 53
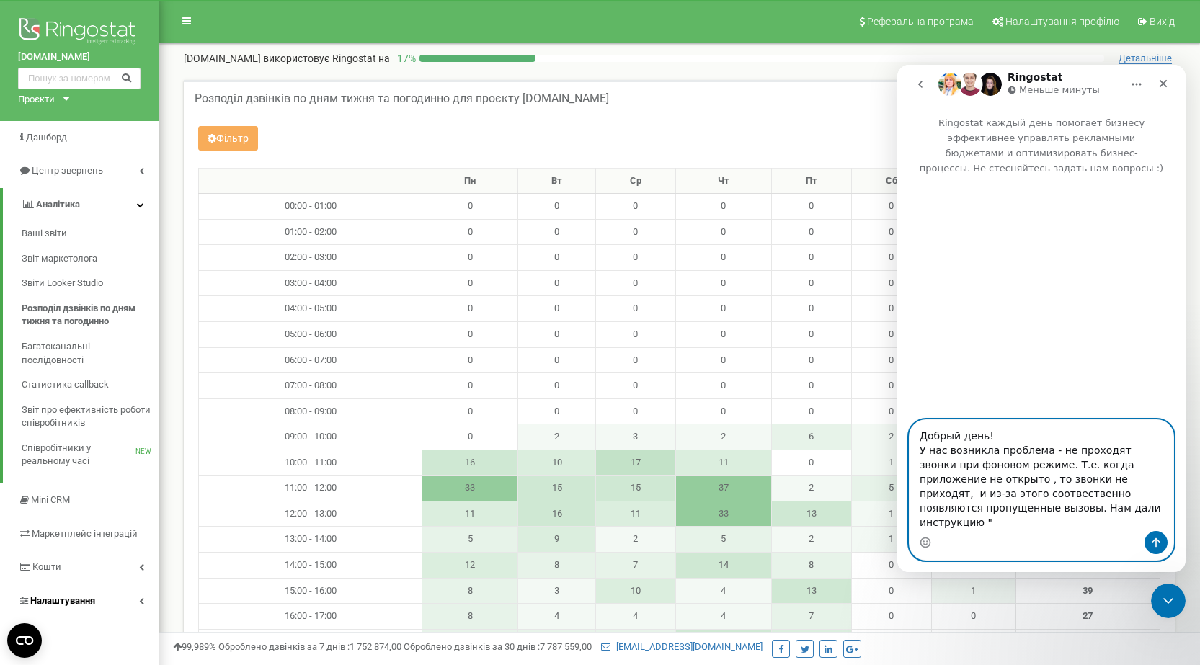
type textarea "Добрый день! У нас возникла проблема - не проходят звонки при фоновом режиме. Т…"
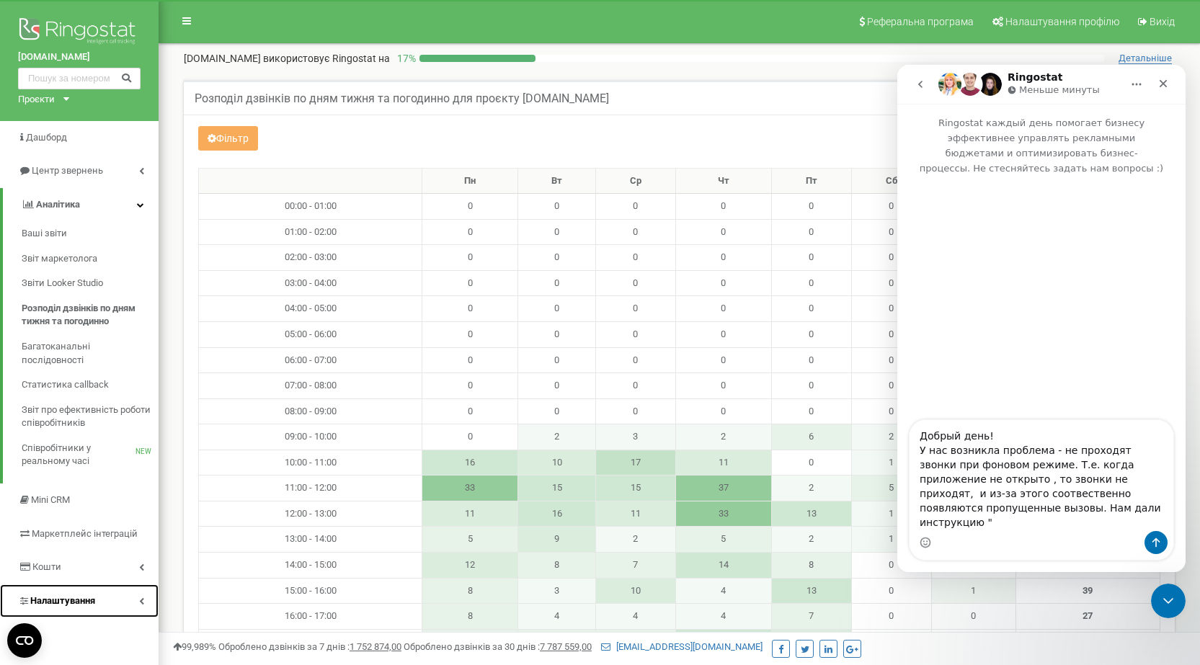
click at [40, 591] on link "Налаштування" at bounding box center [79, 601] width 159 height 34
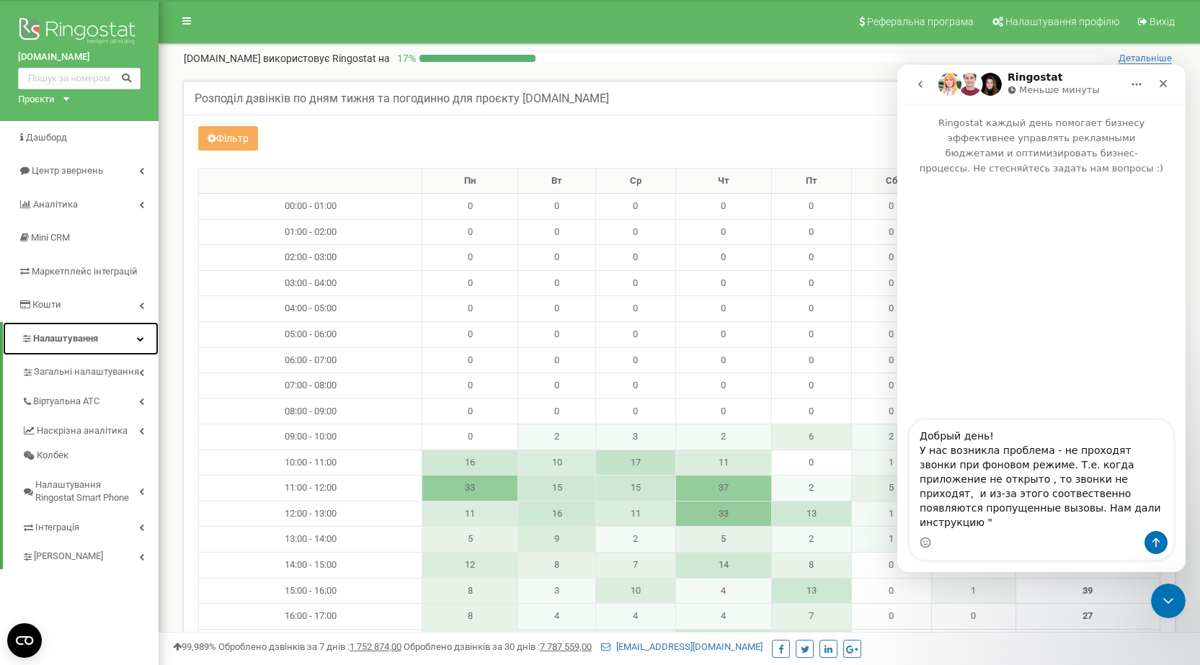
click at [61, 333] on span "Налаштування" at bounding box center [65, 338] width 65 height 11
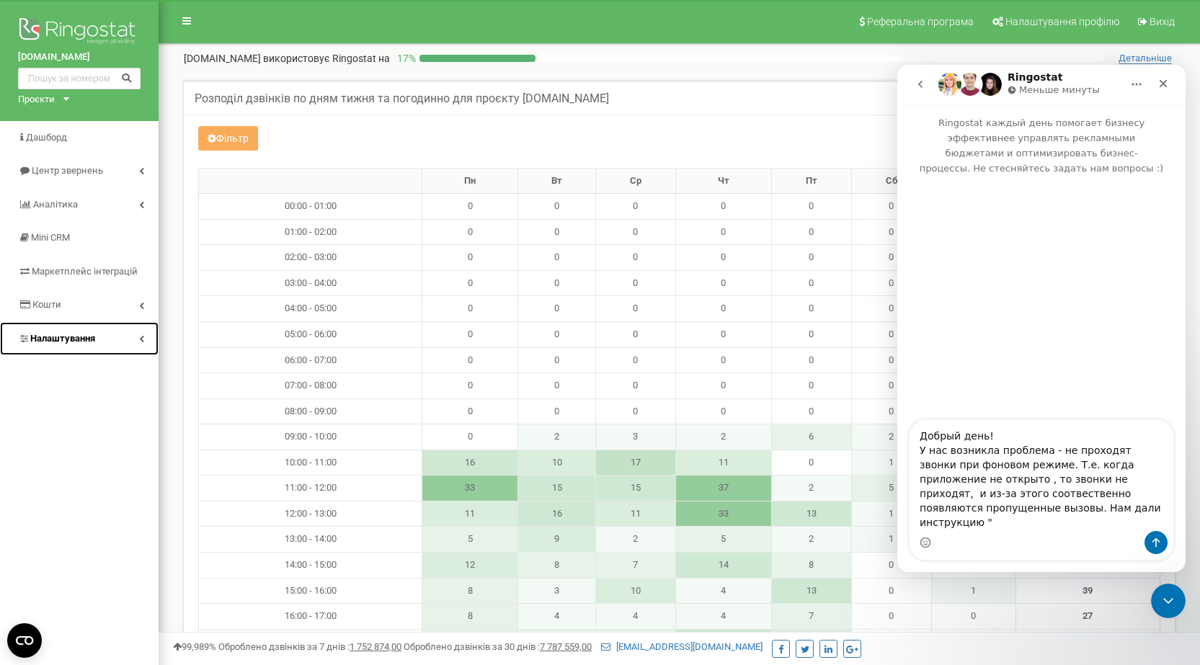
click at [61, 333] on span "Налаштування" at bounding box center [62, 338] width 65 height 11
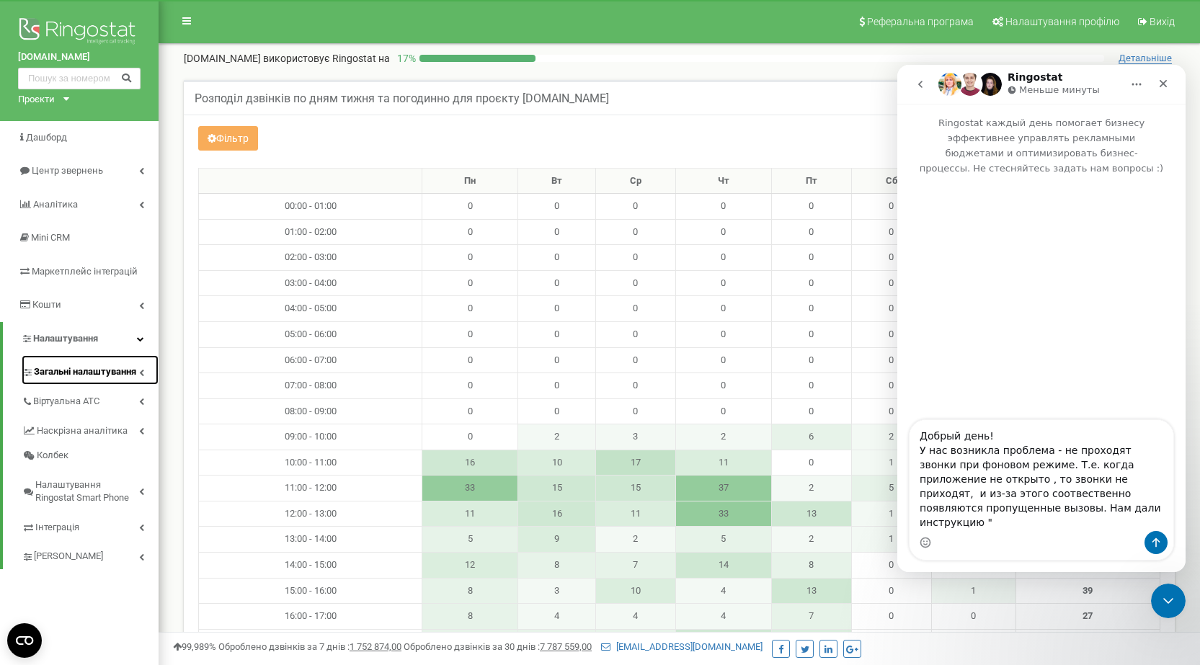
click at [83, 366] on span "Загальні налаштування" at bounding box center [85, 372] width 102 height 14
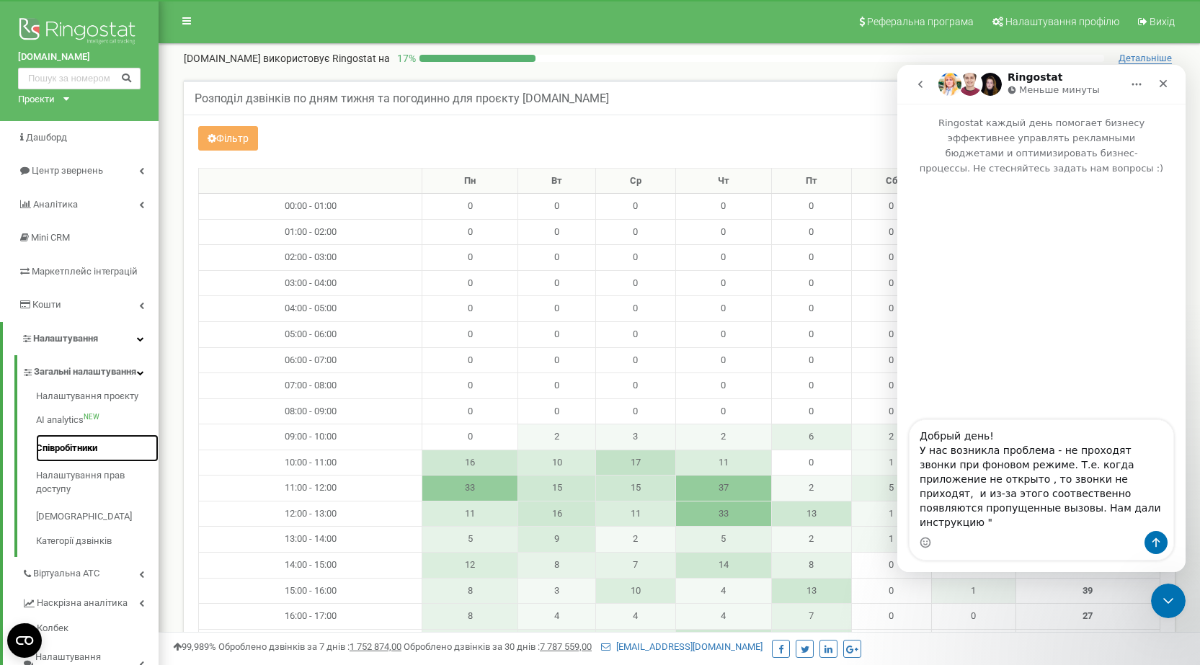
click at [103, 463] on link "Співробітники" at bounding box center [97, 448] width 122 height 28
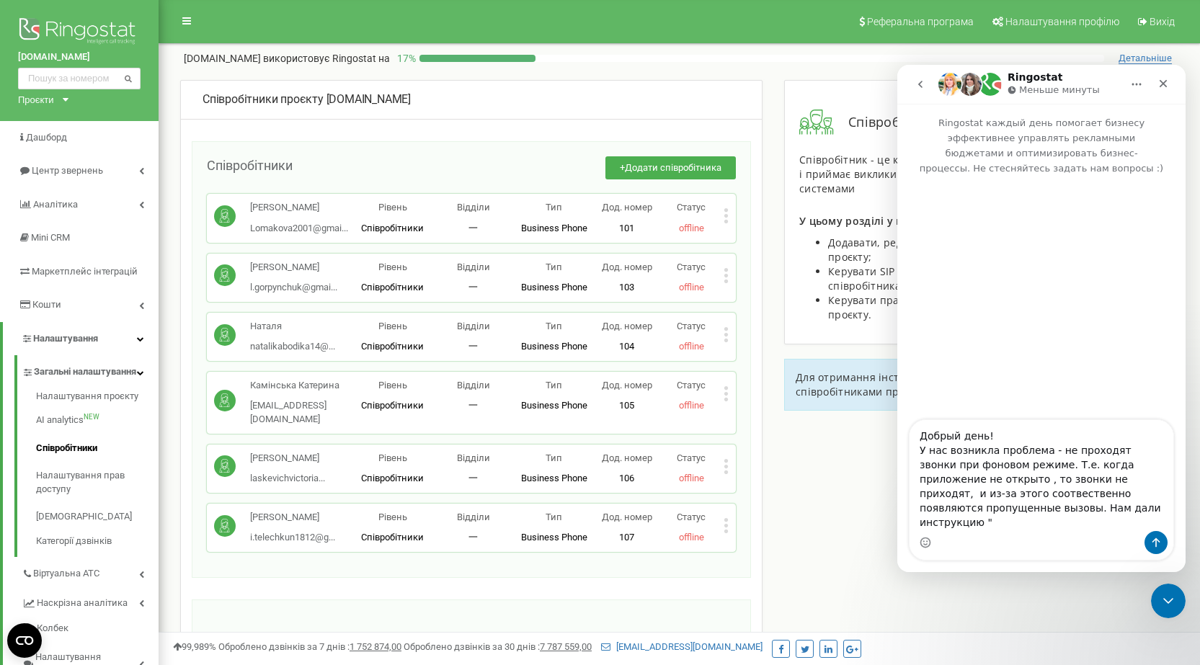
click at [721, 214] on p "Статус" at bounding box center [691, 208] width 65 height 14
click at [724, 214] on icon at bounding box center [725, 215] width 5 height 15
click at [772, 476] on div "Співробітники проєкту [DOMAIN_NAME] Співробітники + Додати співробітника [PERSO…" at bounding box center [679, 502] width 1020 height 844
click at [70, 548] on link "Категорії дзвінків" at bounding box center [97, 539] width 122 height 17
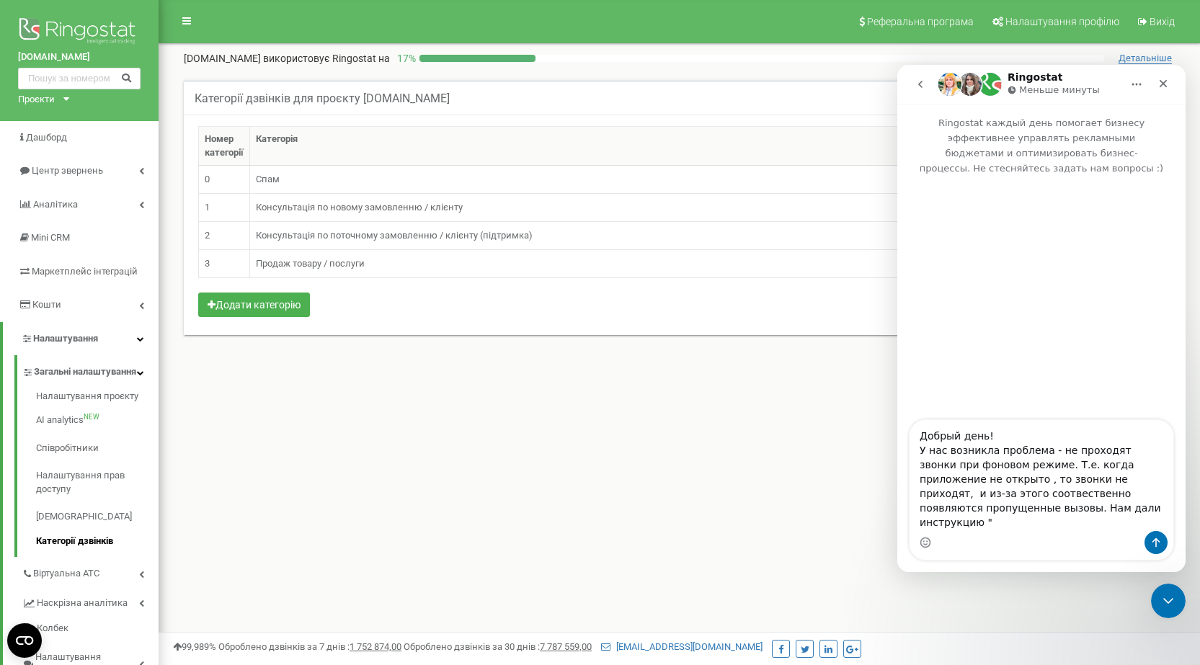
click at [551, 452] on div "Реферальна програма Налаштування профілю Вихід [DOMAIN_NAME] використовує Ringo…" at bounding box center [679, 432] width 1041 height 865
